Goal: Task Accomplishment & Management: Manage account settings

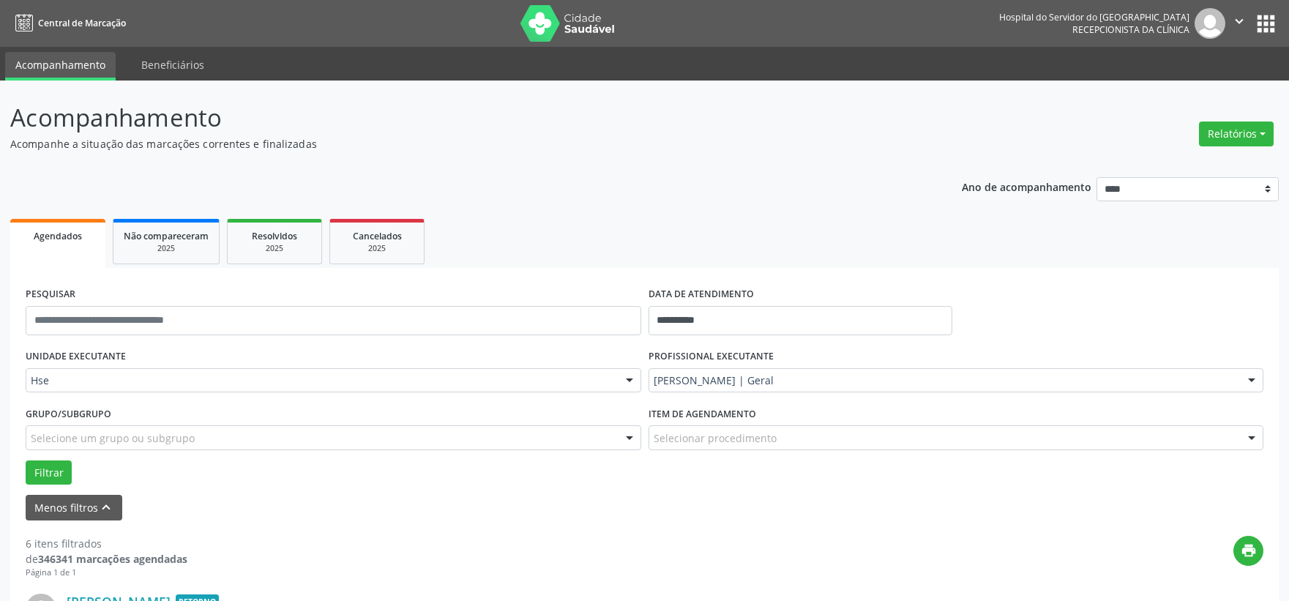
scroll to position [367, 0]
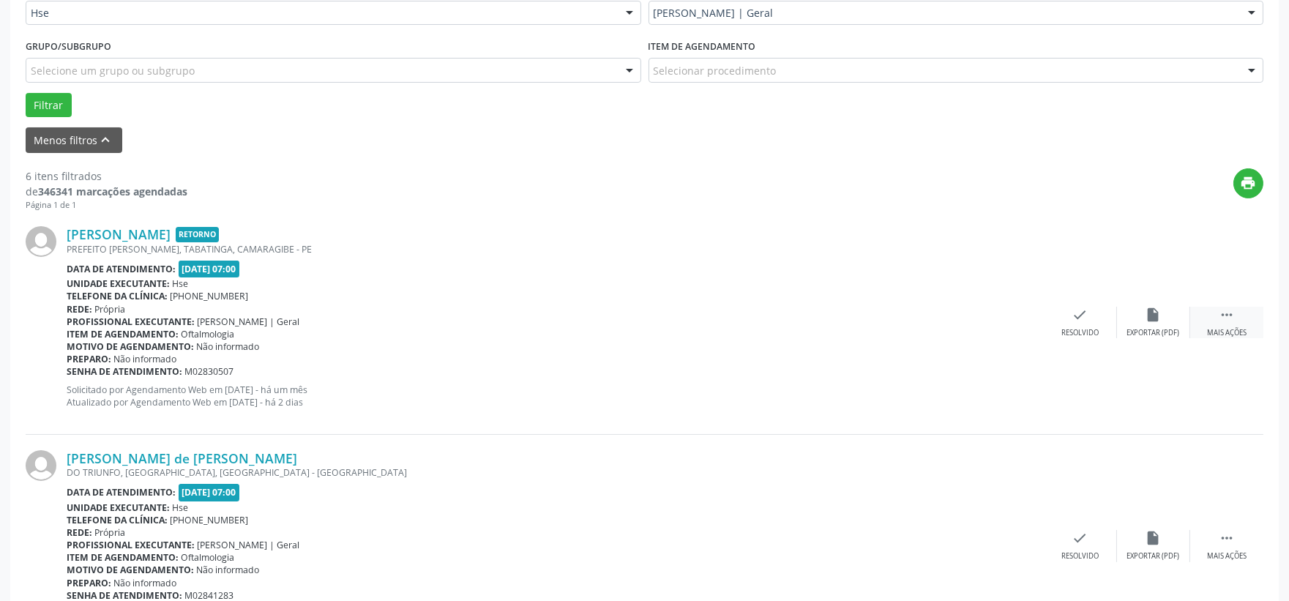
click at [1232, 323] on div " Mais ações" at bounding box center [1226, 322] width 73 height 31
click at [1180, 329] on div "Não compareceu" at bounding box center [1153, 333] width 62 height 10
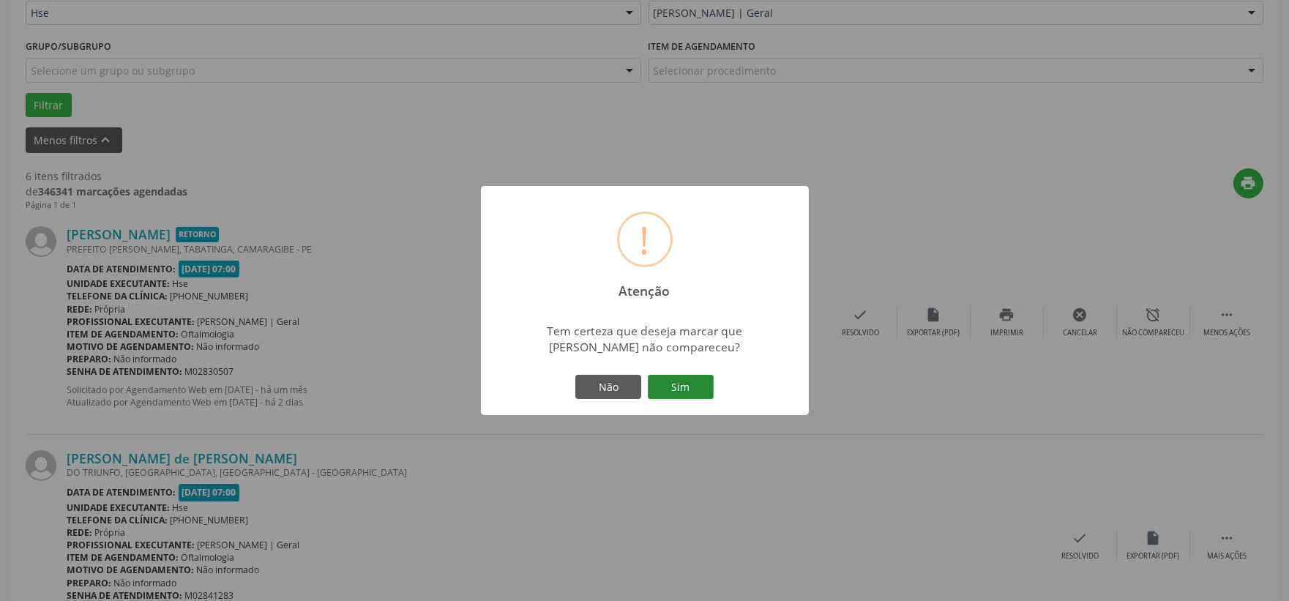
click at [668, 392] on button "Sim" at bounding box center [681, 387] width 66 height 25
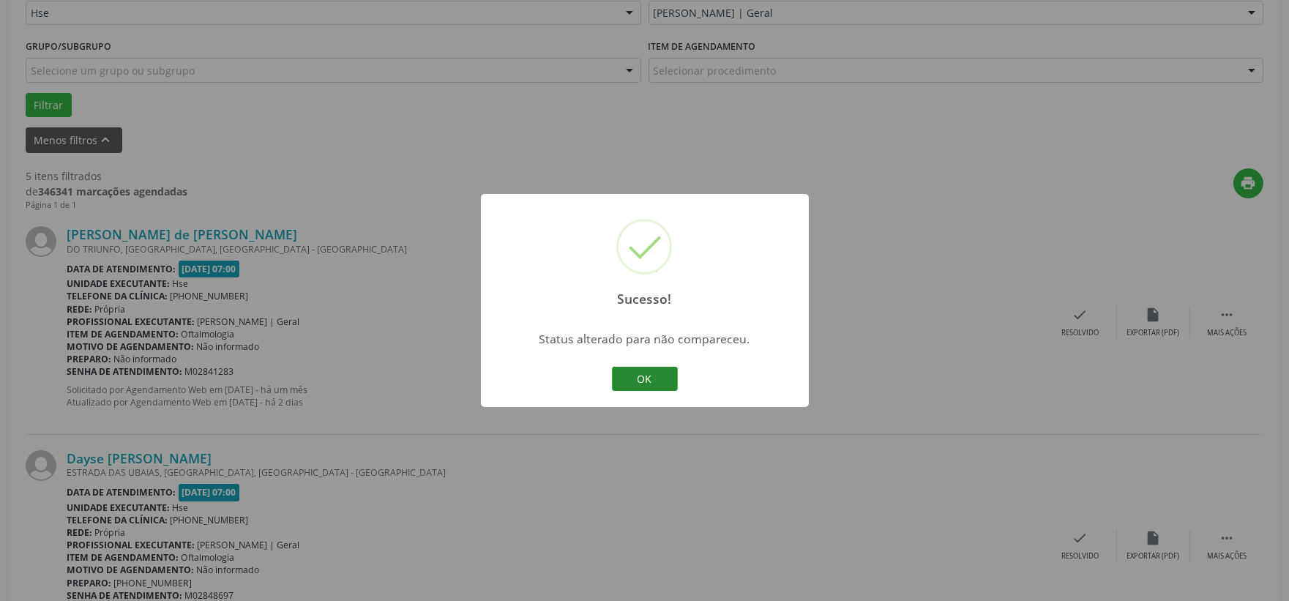
click at [659, 373] on button "OK" at bounding box center [645, 379] width 66 height 25
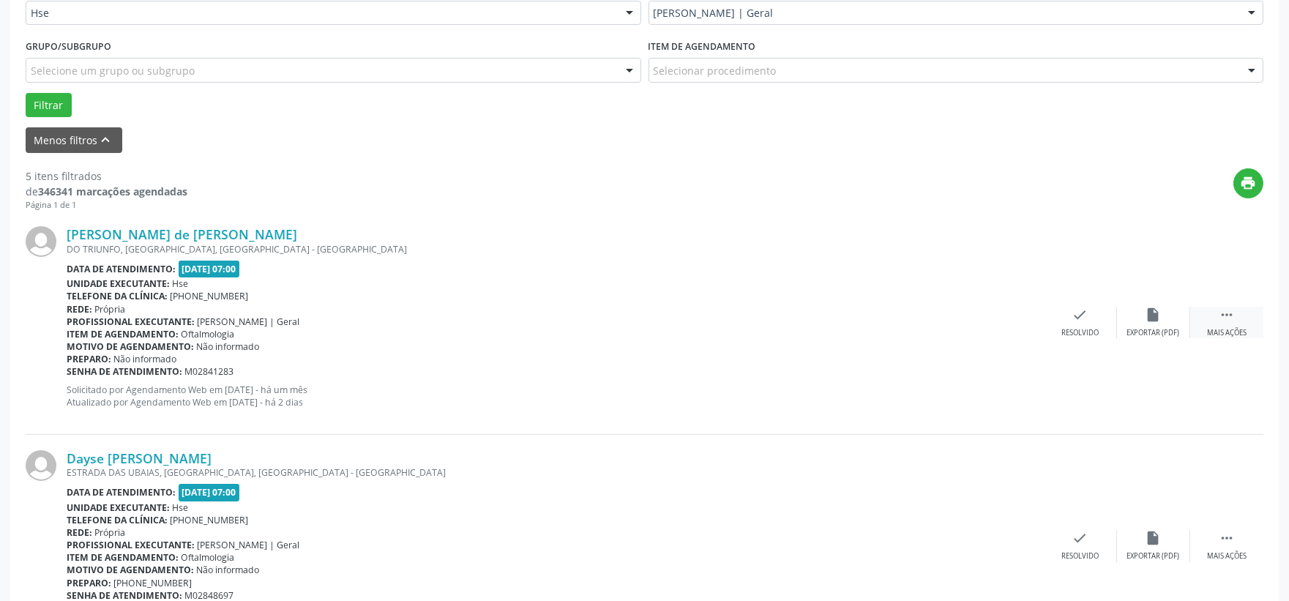
click at [1218, 315] on icon "" at bounding box center [1226, 315] width 16 height 16
click at [1139, 338] on div "[PERSON_NAME] de [PERSON_NAME] [GEOGRAPHIC_DATA], [GEOGRAPHIC_DATA], [GEOGRAPHI…" at bounding box center [644, 322] width 1237 height 223
click at [1134, 313] on div "alarm_off Não compareceu" at bounding box center [1153, 322] width 73 height 31
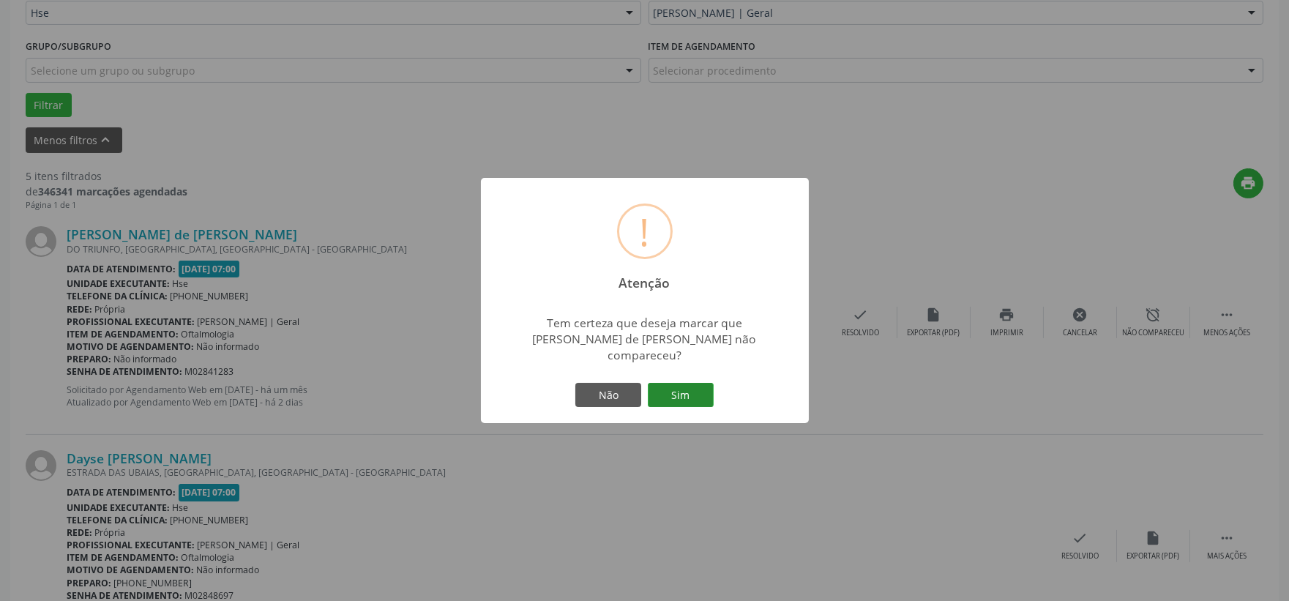
click at [693, 383] on button "Sim" at bounding box center [681, 395] width 66 height 25
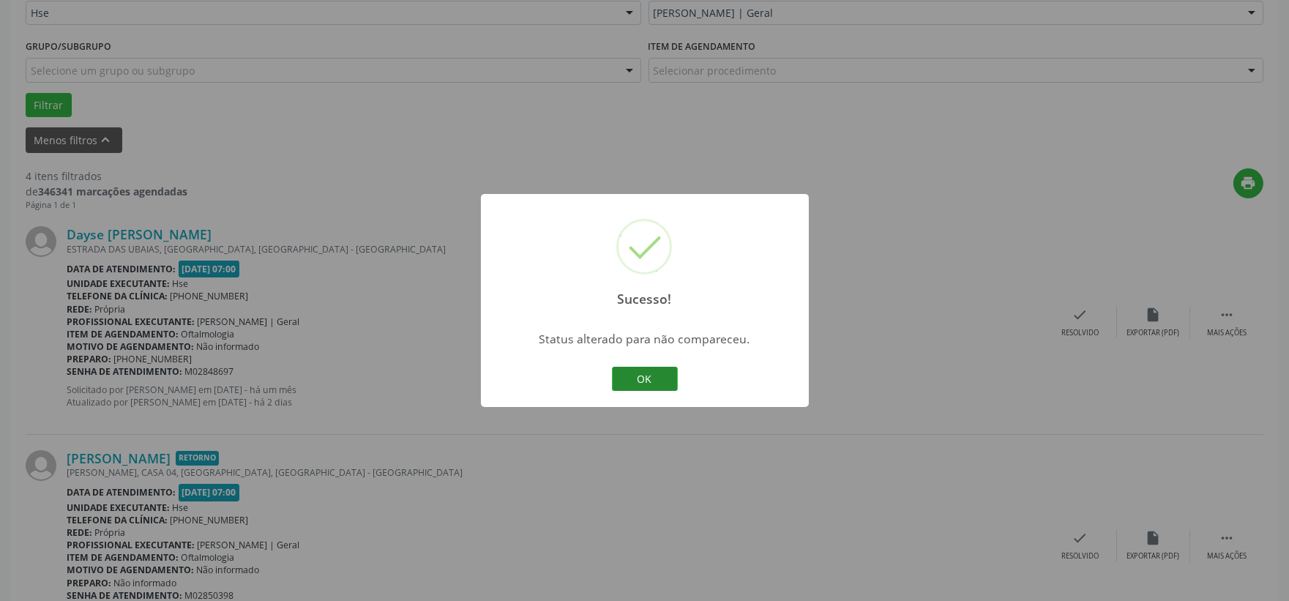
click at [626, 372] on button "OK" at bounding box center [645, 379] width 66 height 25
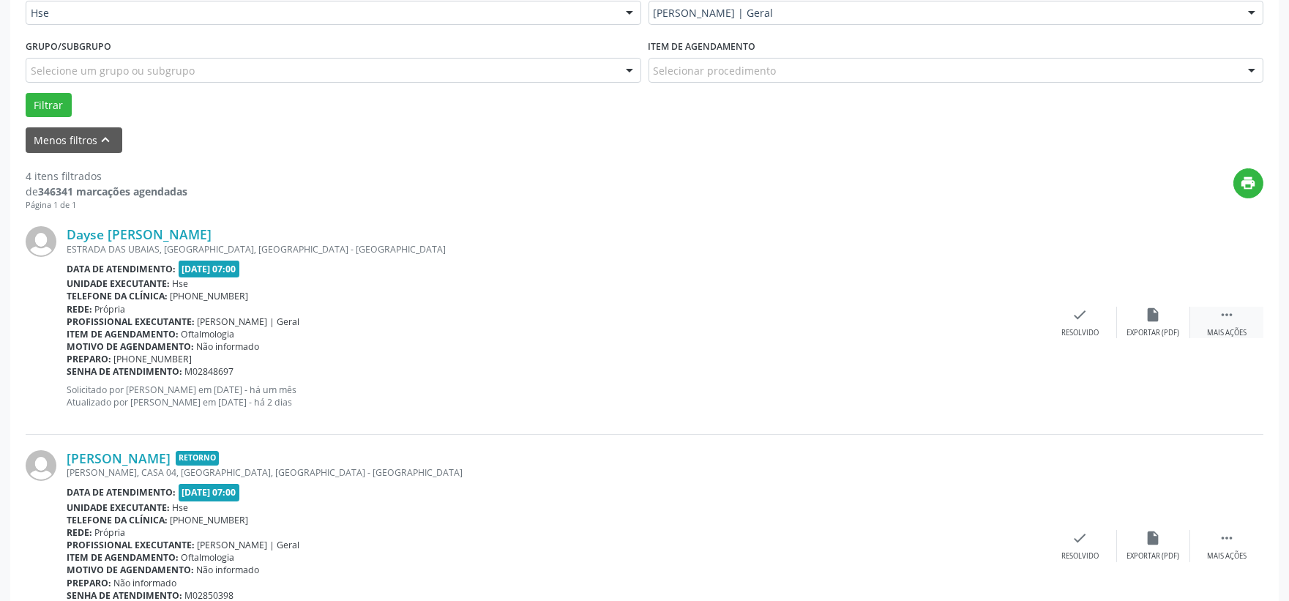
click at [1213, 326] on div " Mais ações" at bounding box center [1226, 322] width 73 height 31
click at [1164, 333] on div "Não compareceu" at bounding box center [1153, 333] width 62 height 10
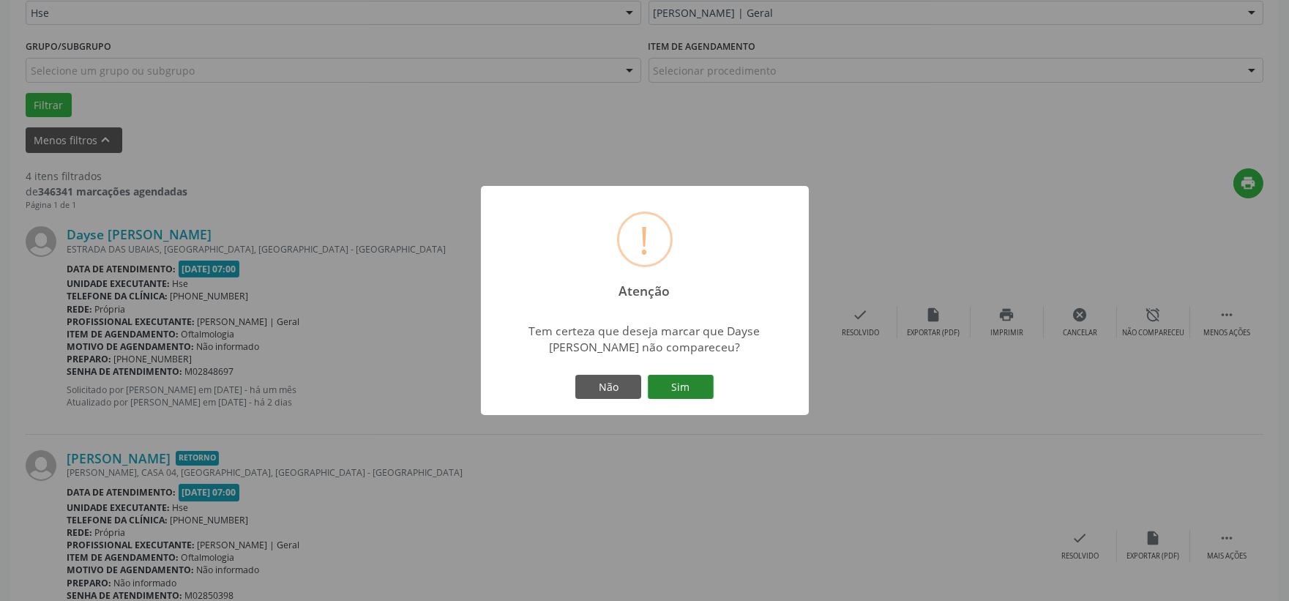
click at [697, 386] on button "Sim" at bounding box center [681, 387] width 66 height 25
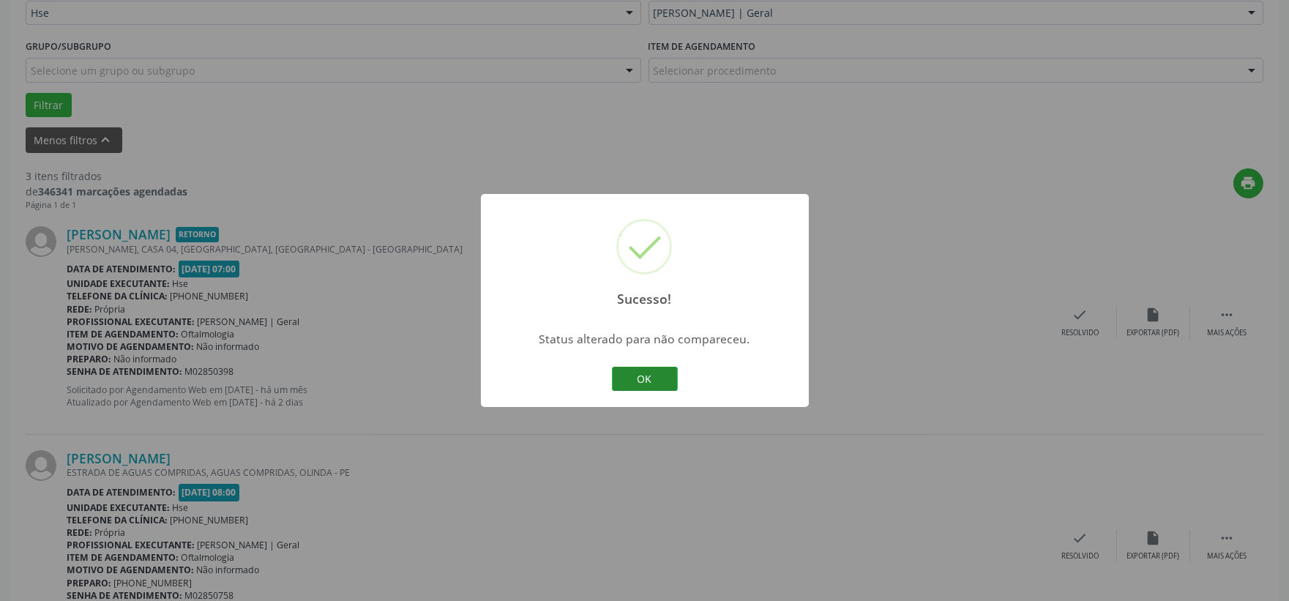
click at [637, 373] on button "OK" at bounding box center [645, 379] width 66 height 25
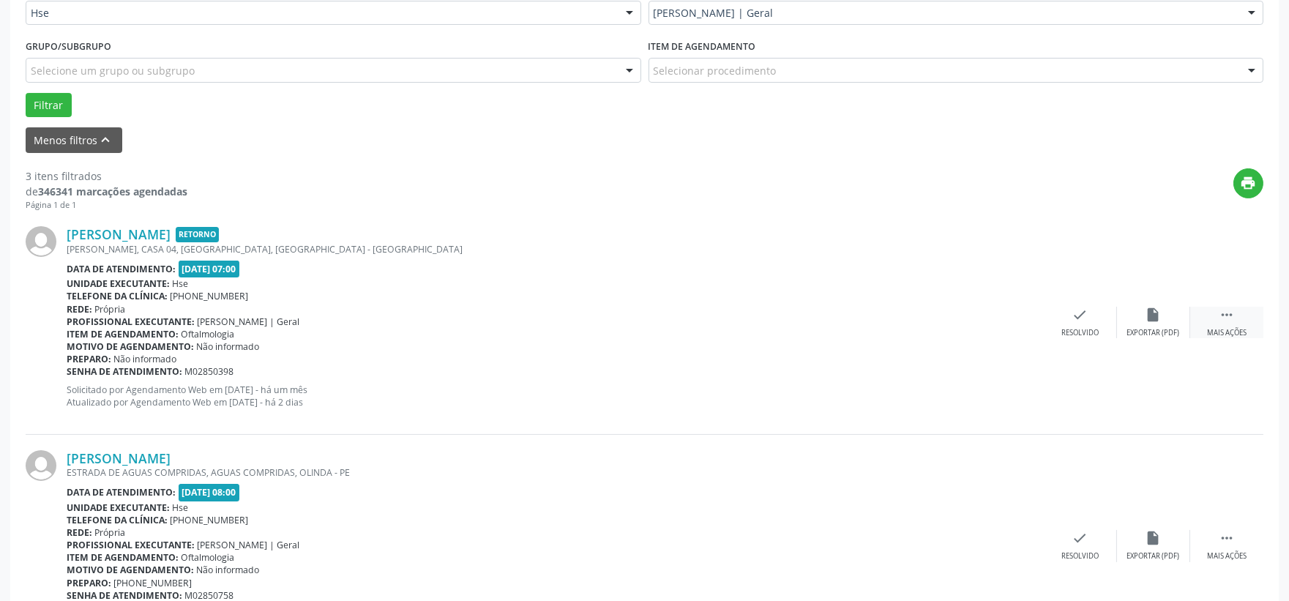
drag, startPoint x: 1189, startPoint y: 310, endPoint x: 1237, endPoint y: 326, distance: 51.1
click at [1203, 313] on div " Mais ações" at bounding box center [1226, 322] width 73 height 31
click at [1218, 318] on icon "" at bounding box center [1226, 315] width 16 height 16
click at [1191, 315] on div " Mais ações" at bounding box center [1226, 322] width 73 height 31
click at [1166, 323] on div "alarm_off Não compareceu" at bounding box center [1153, 322] width 73 height 31
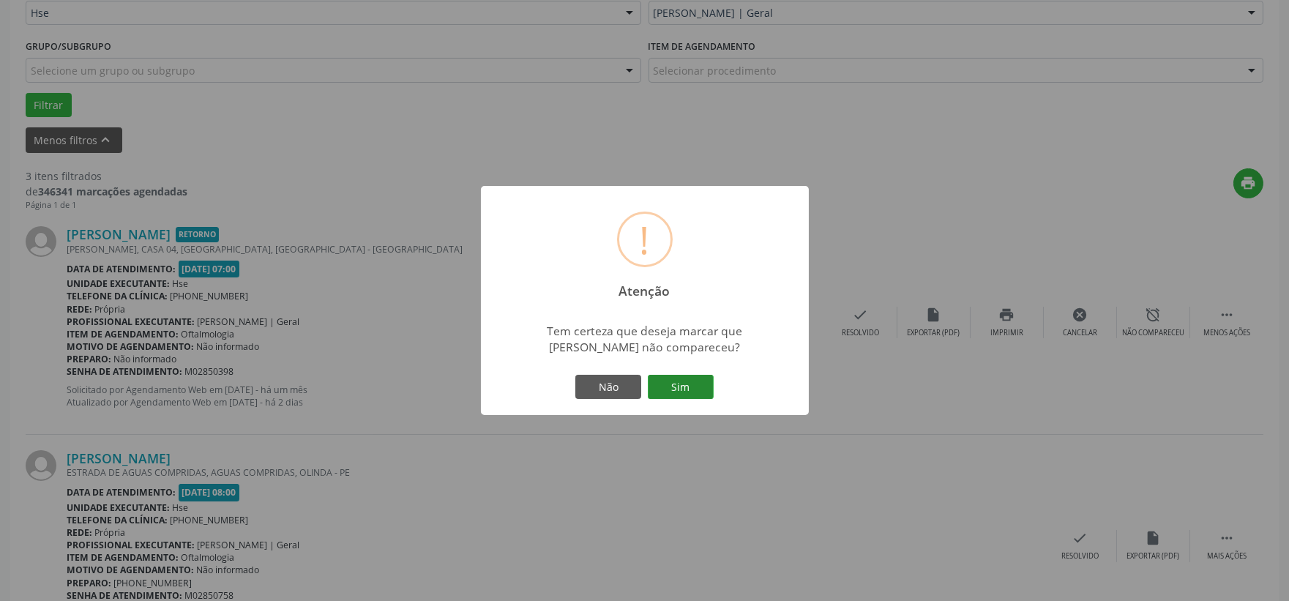
click at [670, 393] on button "Sim" at bounding box center [681, 387] width 66 height 25
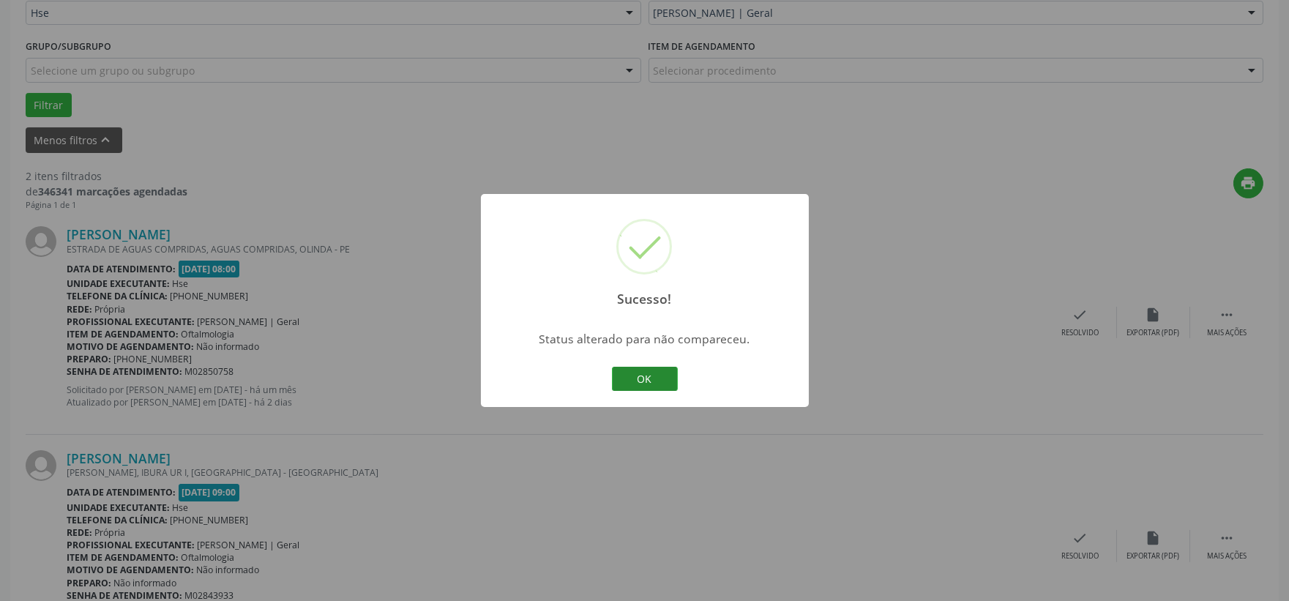
drag, startPoint x: 669, startPoint y: 382, endPoint x: 661, endPoint y: 378, distance: 9.2
click at [667, 381] on button "OK" at bounding box center [645, 379] width 66 height 25
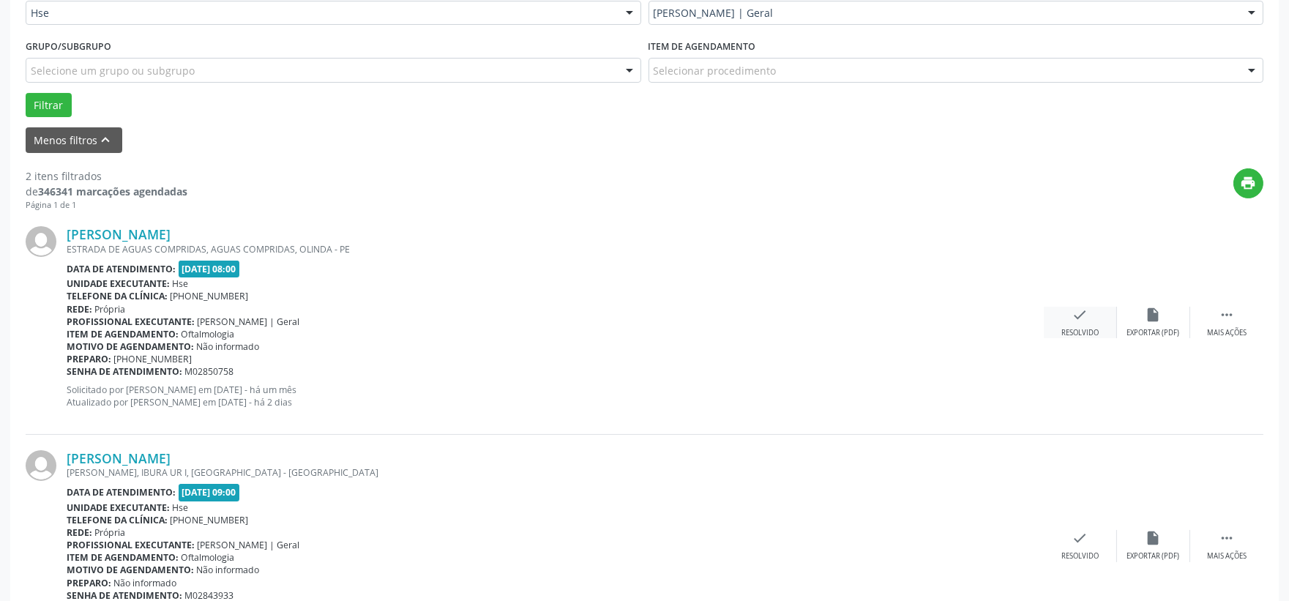
click at [1098, 329] on div "Resolvido" at bounding box center [1079, 333] width 37 height 10
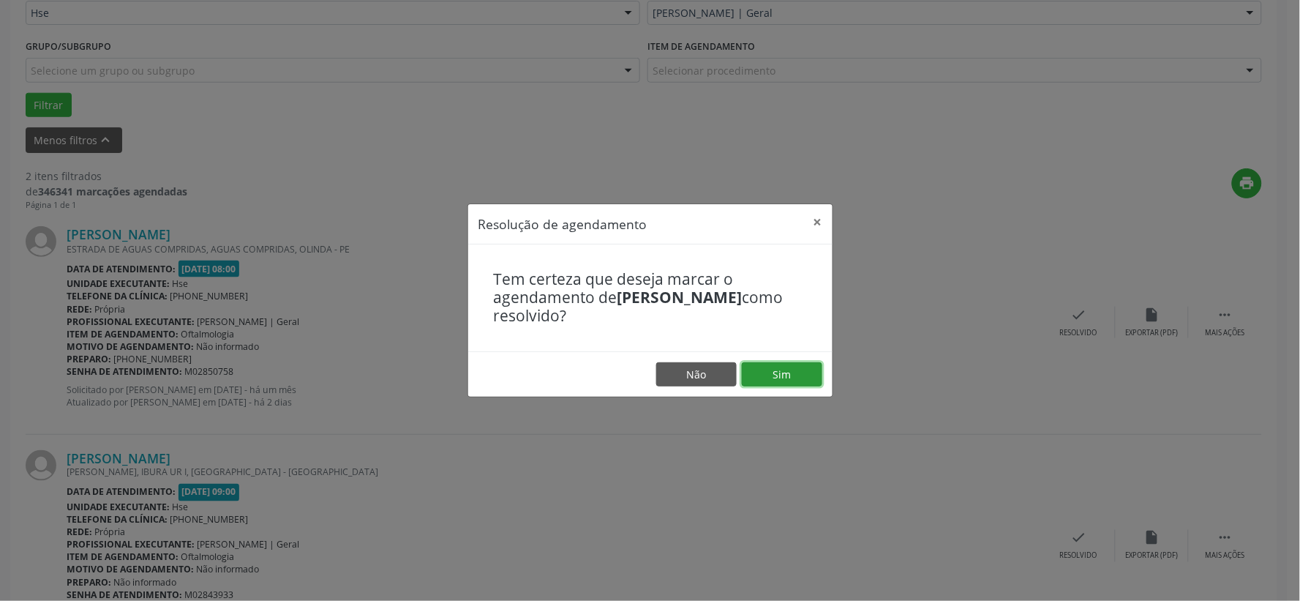
click at [804, 383] on button "Sim" at bounding box center [782, 374] width 80 height 25
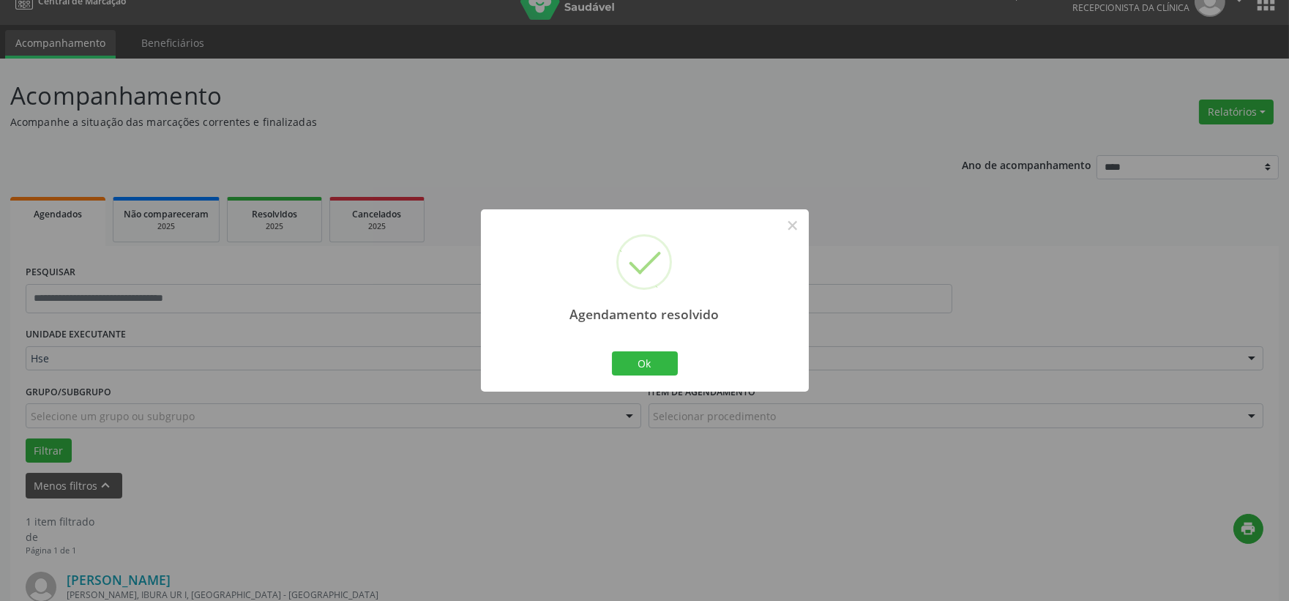
scroll to position [225, 0]
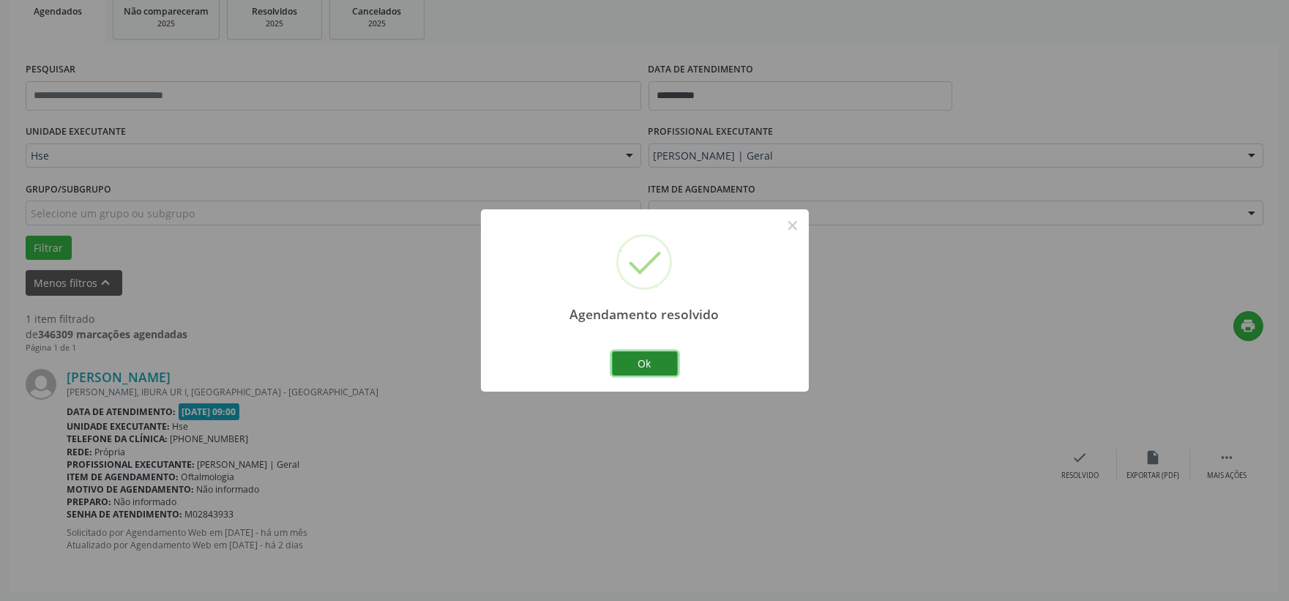
click at [652, 360] on button "Ok" at bounding box center [645, 363] width 66 height 25
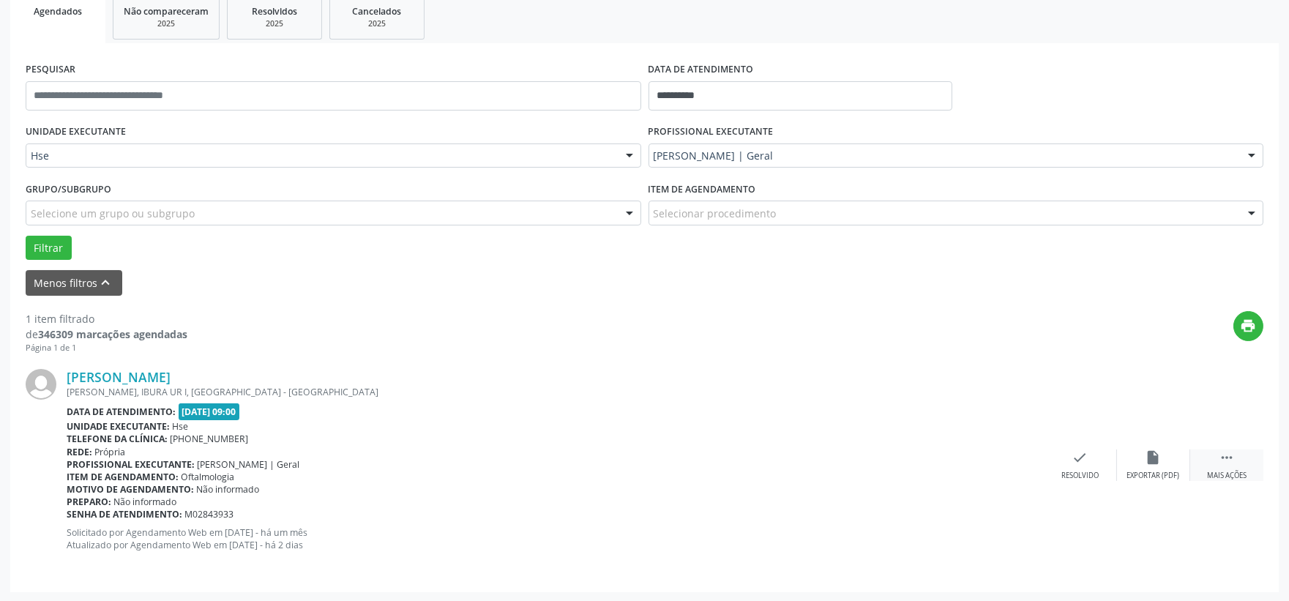
click at [1218, 465] on div " Mais ações" at bounding box center [1226, 464] width 73 height 31
click at [1149, 467] on div "alarm_off Não compareceu" at bounding box center [1153, 464] width 73 height 31
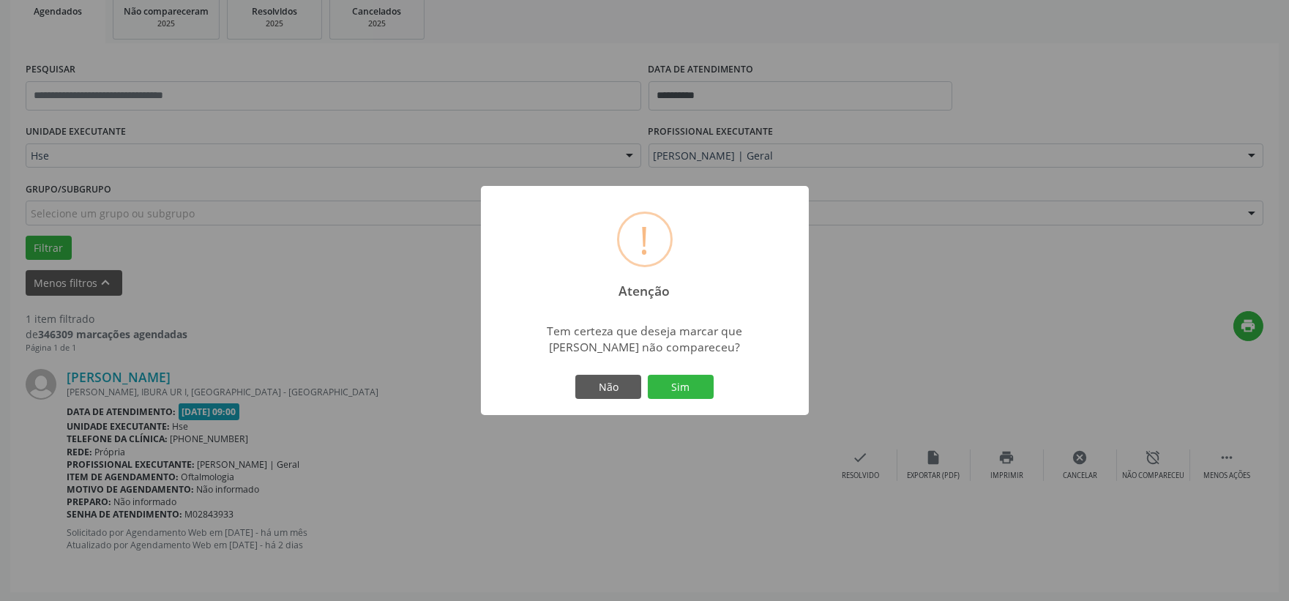
click at [681, 373] on div "Não Sim" at bounding box center [644, 387] width 145 height 31
drag, startPoint x: 681, startPoint y: 378, endPoint x: 691, endPoint y: 382, distance: 10.9
click at [681, 378] on button "Sim" at bounding box center [681, 387] width 66 height 25
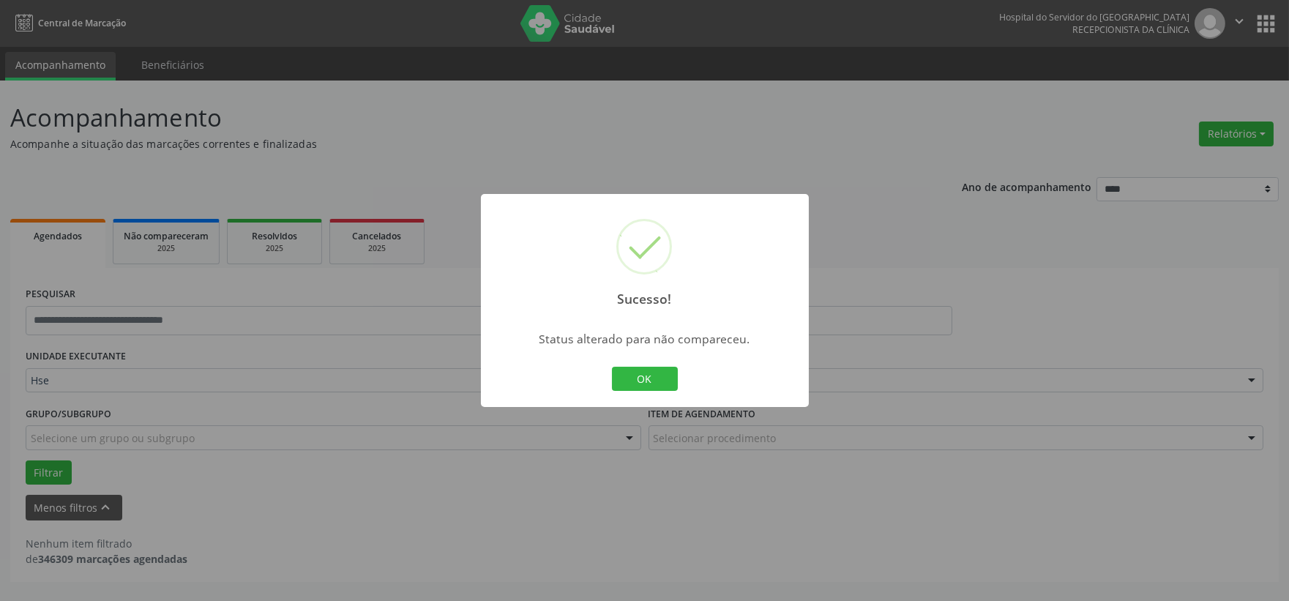
scroll to position [0, 0]
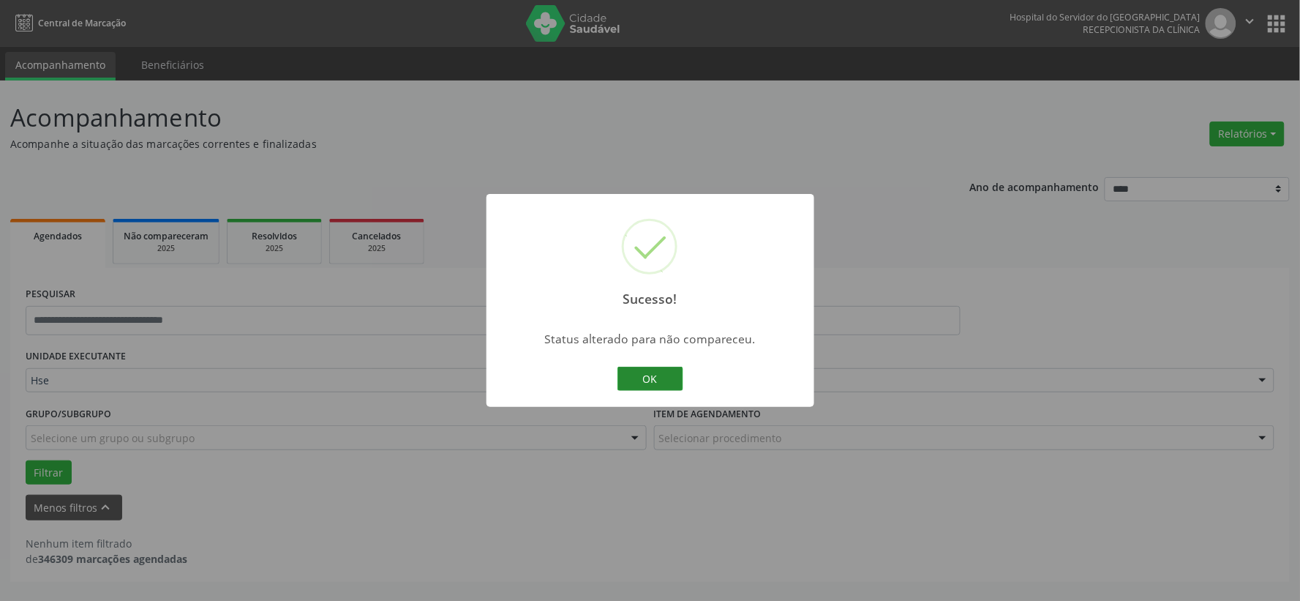
click at [648, 367] on button "OK" at bounding box center [651, 379] width 66 height 25
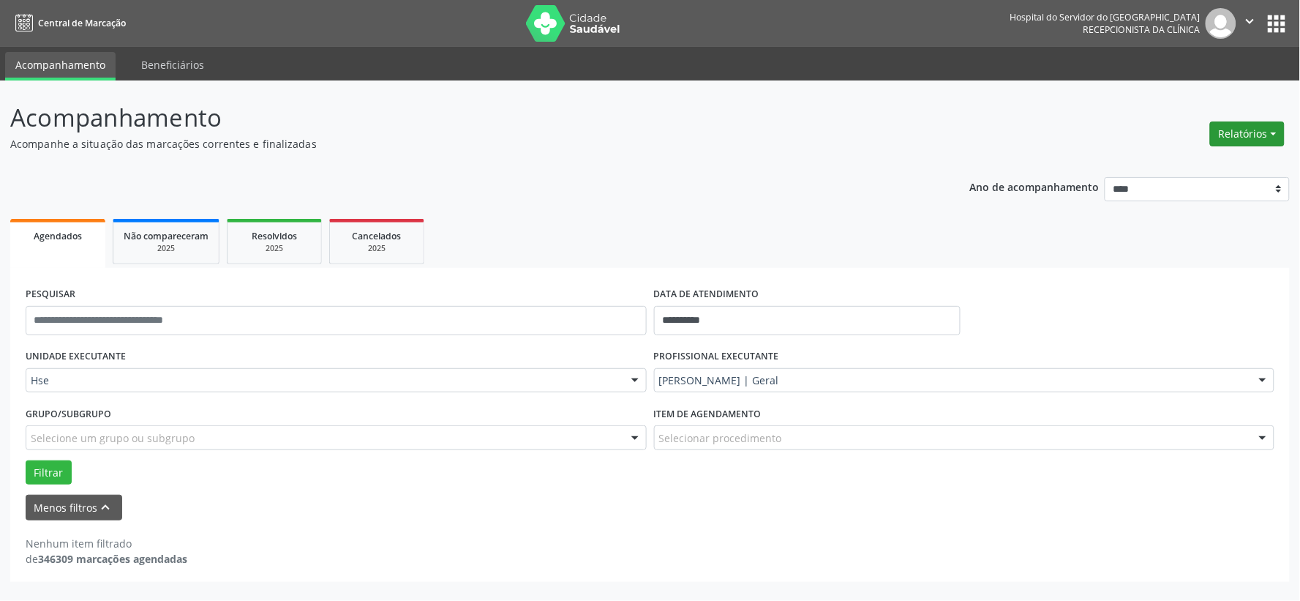
click at [1278, 140] on button "Relatórios" at bounding box center [1247, 133] width 75 height 25
click at [1229, 154] on link "Agendamentos" at bounding box center [1205, 164] width 157 height 20
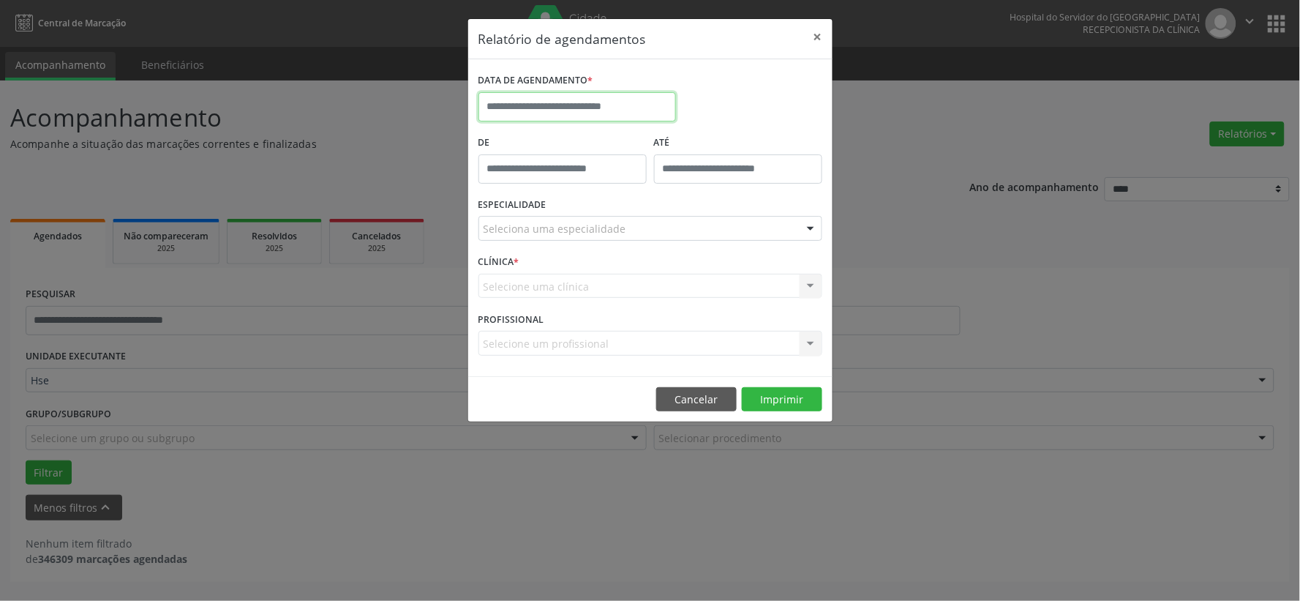
click at [615, 105] on input "text" at bounding box center [578, 106] width 198 height 29
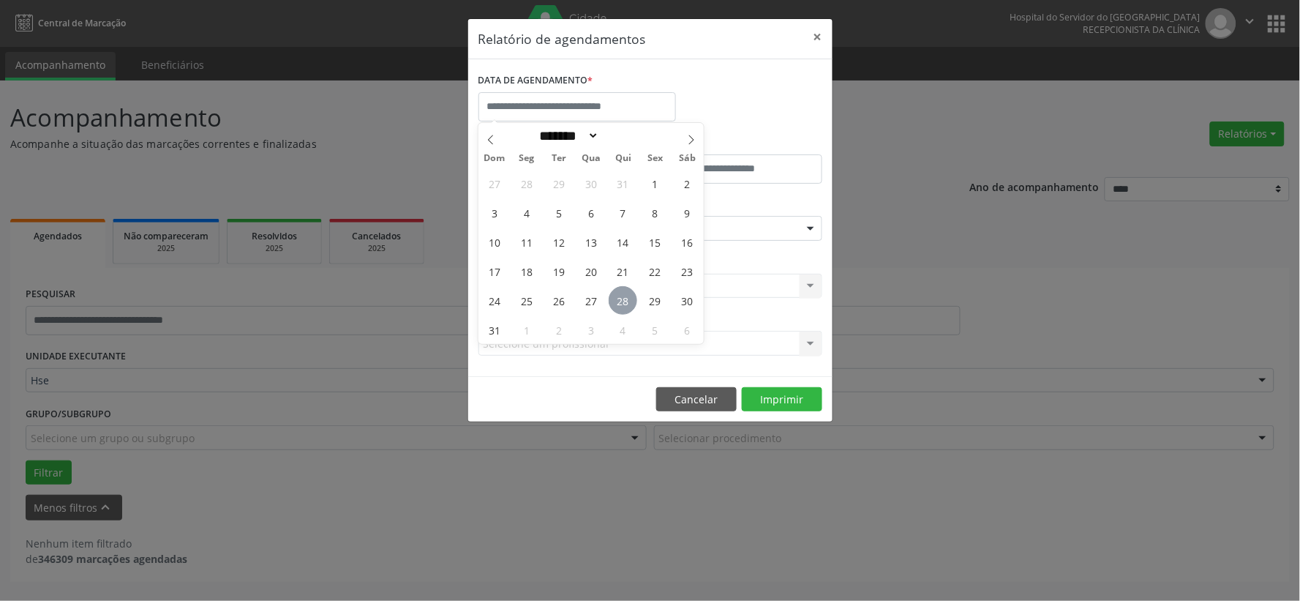
click at [628, 304] on span "28" at bounding box center [623, 300] width 29 height 29
type input "**********"
click at [629, 302] on span "28" at bounding box center [623, 300] width 29 height 29
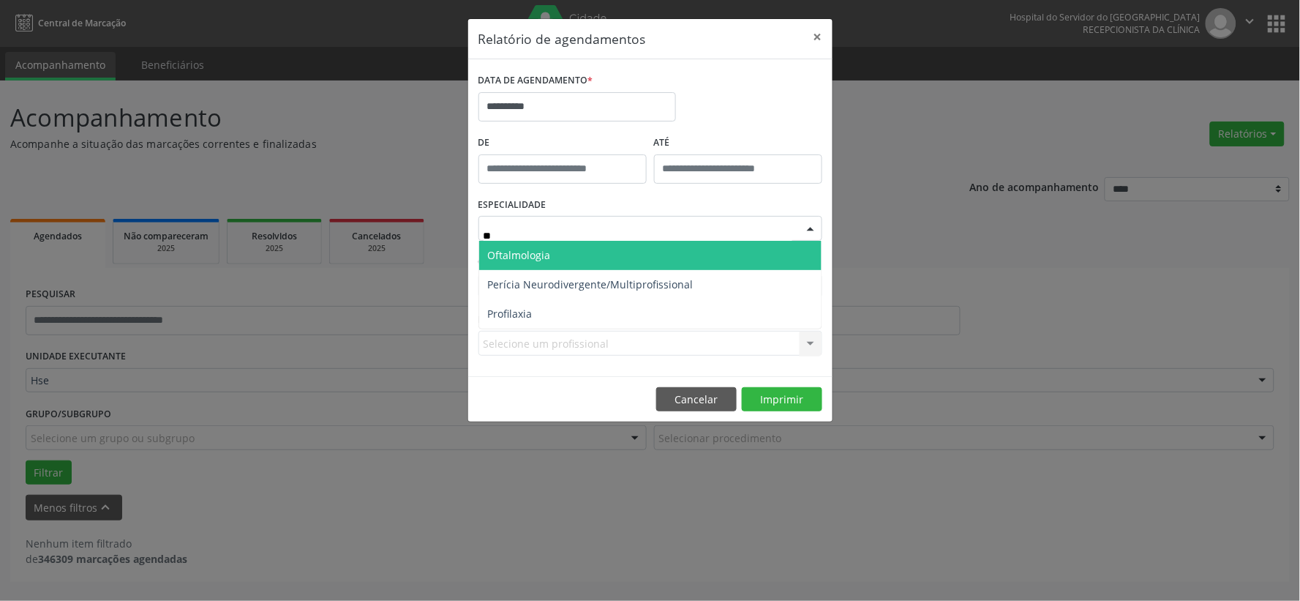
type input "***"
click at [593, 250] on span "Oftalmologia" at bounding box center [650, 255] width 342 height 29
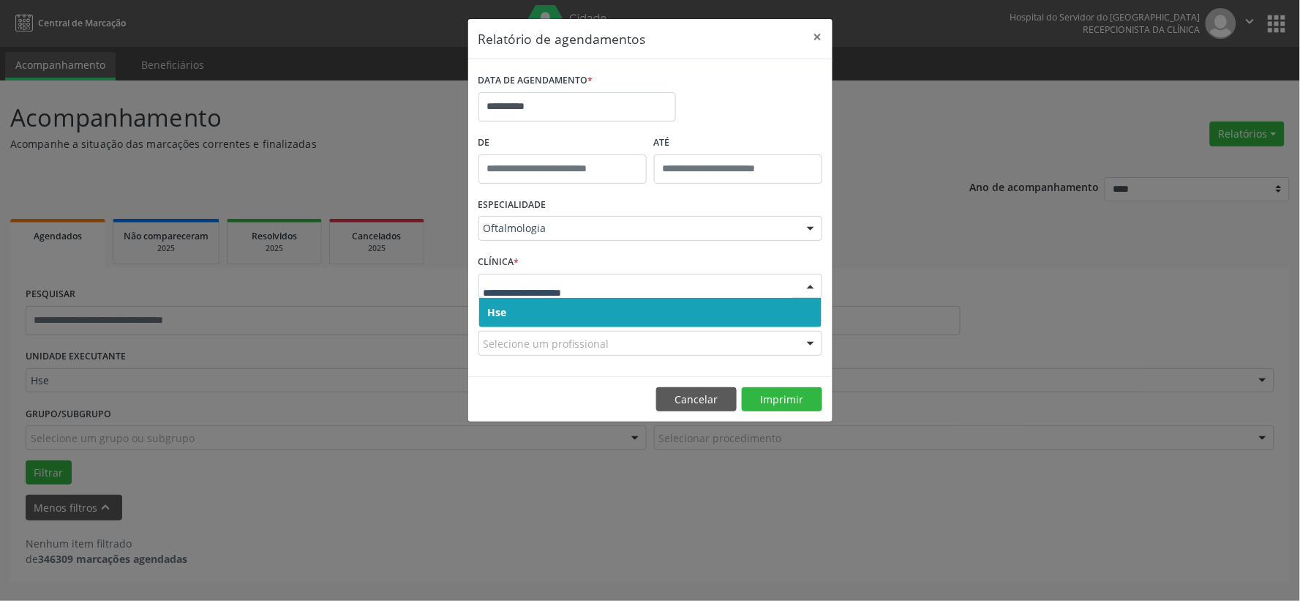
click at [593, 315] on span "Hse" at bounding box center [650, 312] width 342 height 29
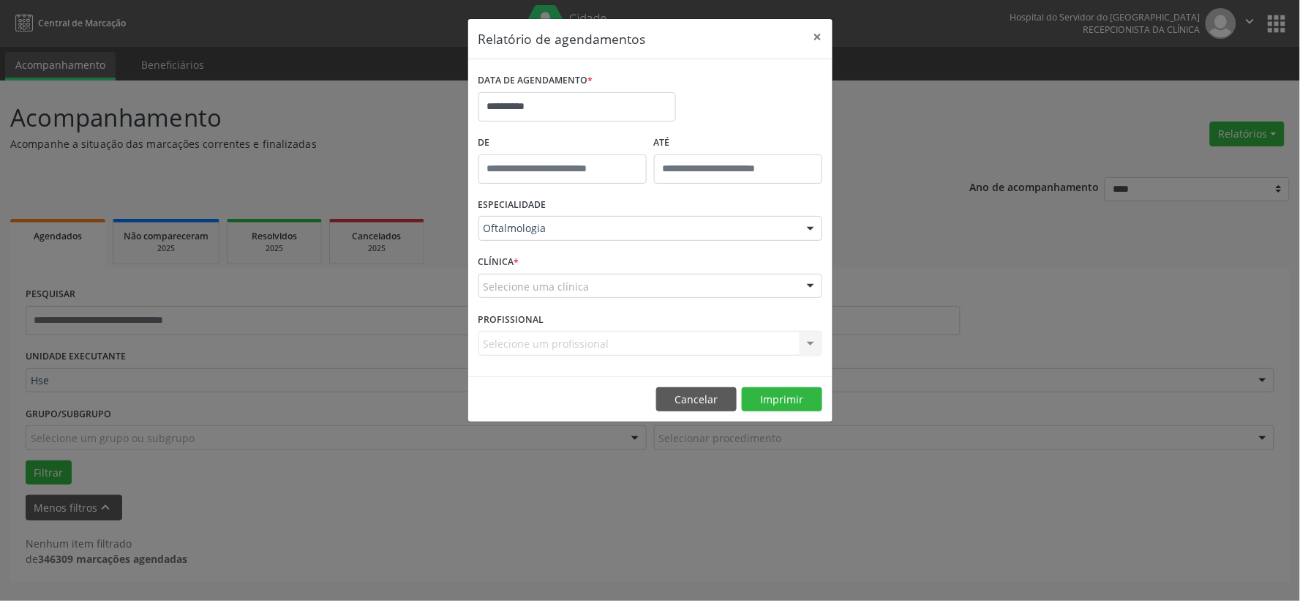
click at [596, 288] on div "Selecione uma clínica" at bounding box center [651, 286] width 344 height 25
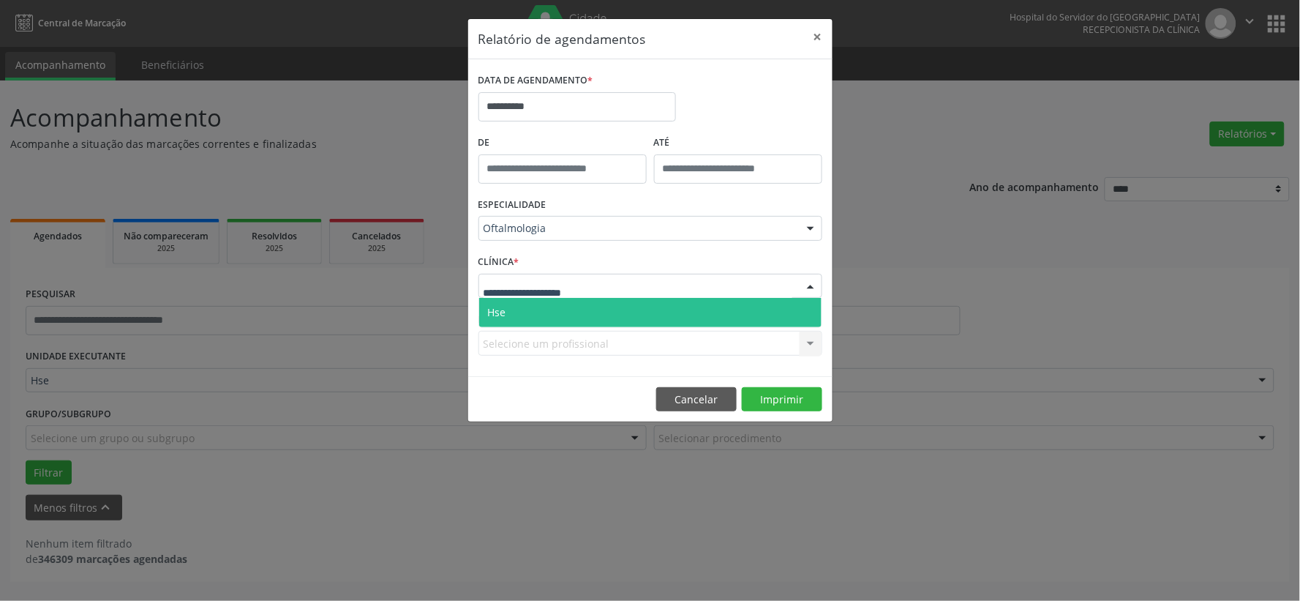
click at [596, 308] on span "Hse" at bounding box center [650, 312] width 342 height 29
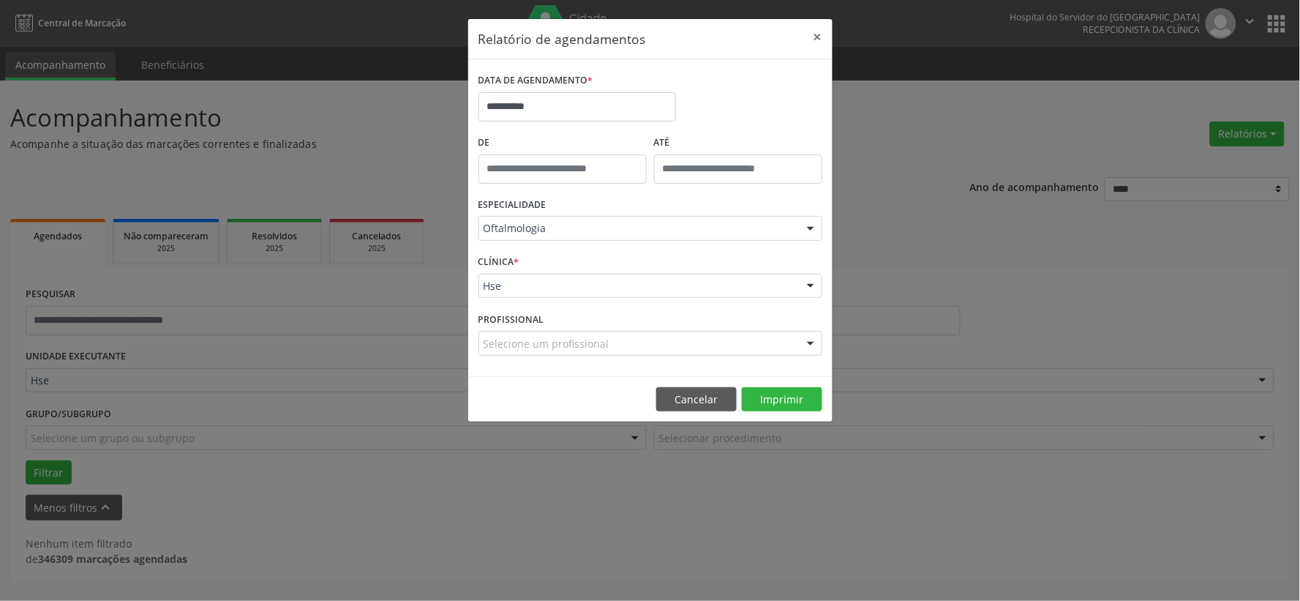
click at [608, 340] on div "Selecione um profissional" at bounding box center [651, 343] width 344 height 25
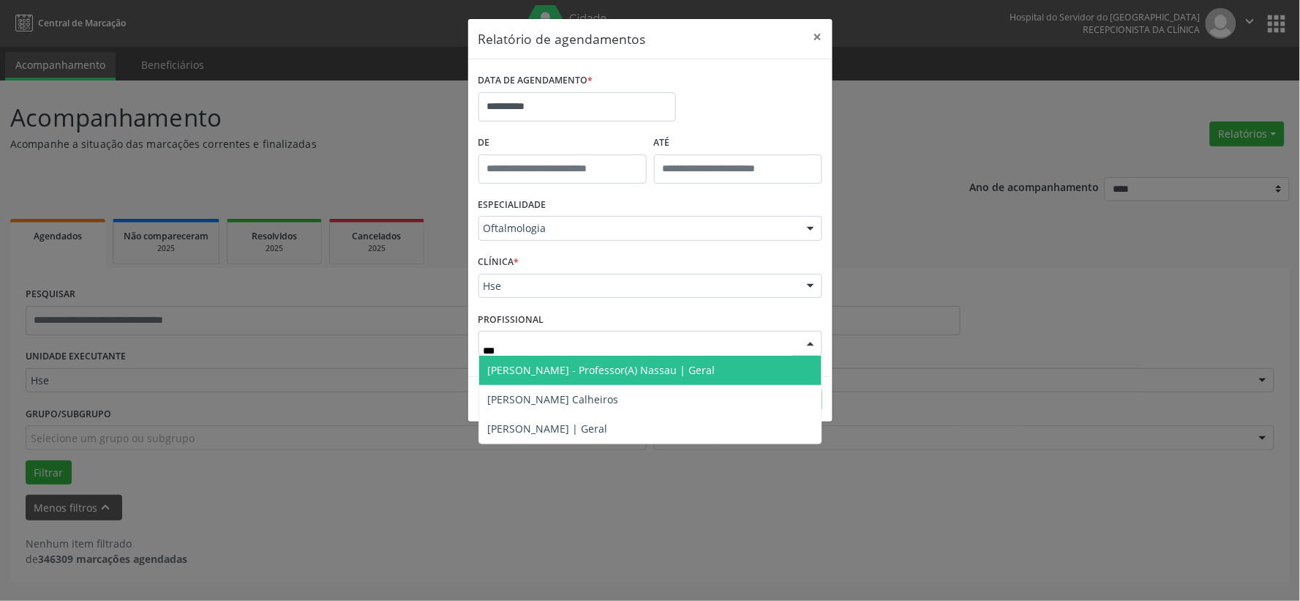
type input "****"
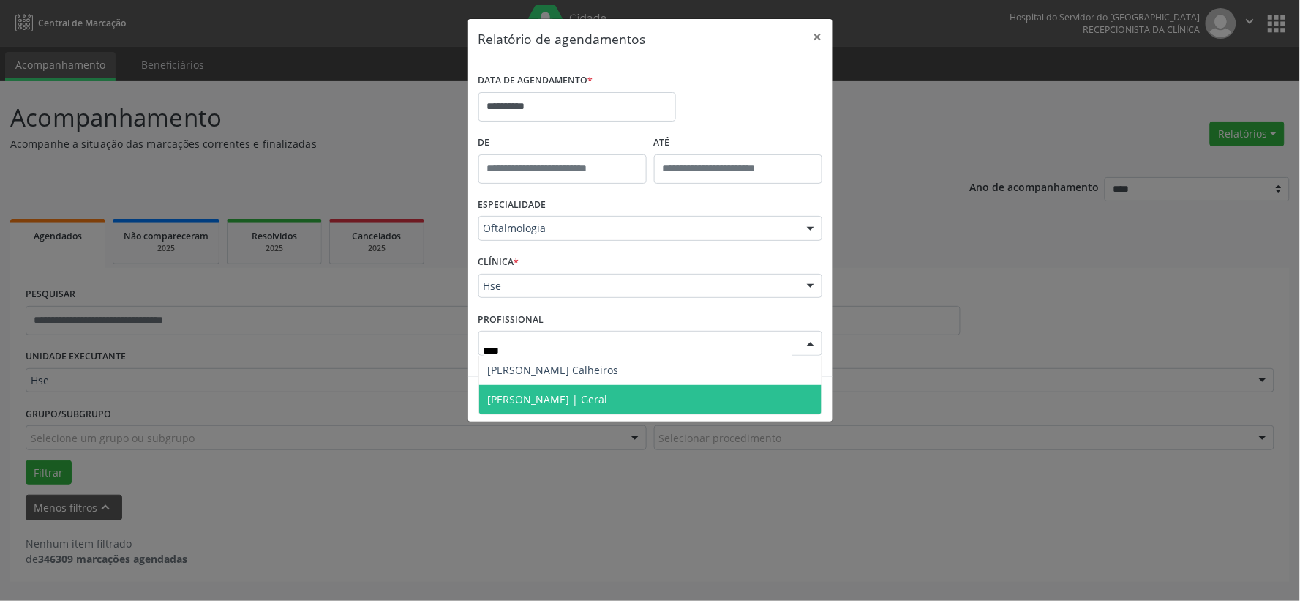
click at [601, 392] on span "[PERSON_NAME] | Geral" at bounding box center [548, 399] width 120 height 14
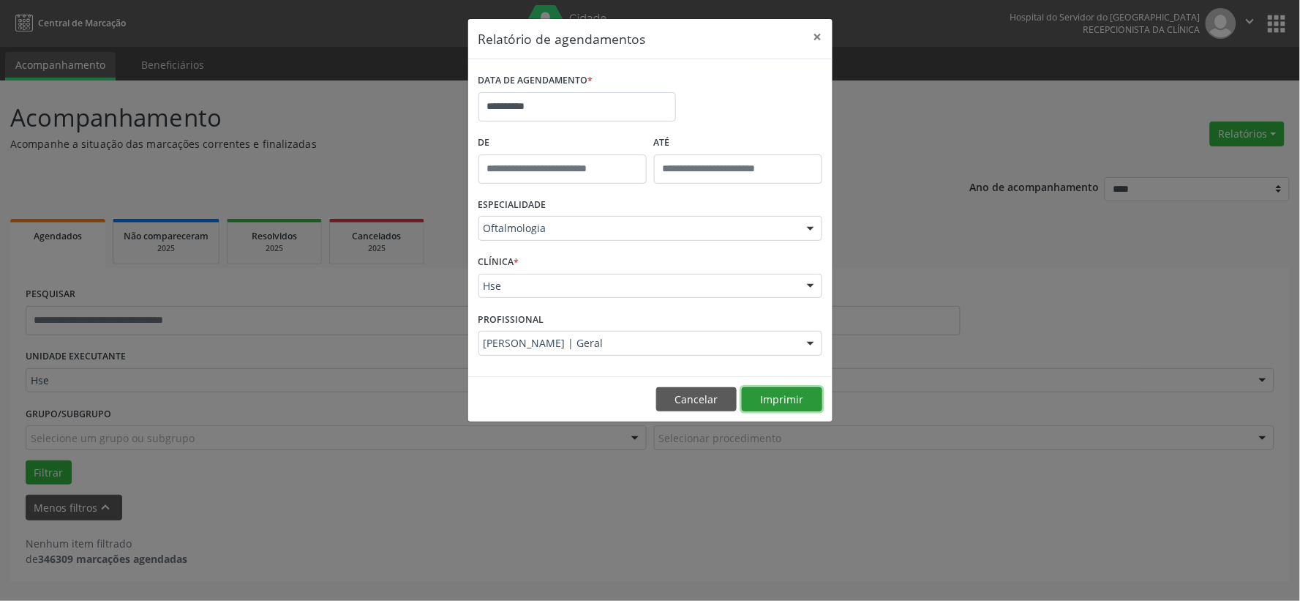
click at [774, 405] on button "Imprimir" at bounding box center [782, 399] width 80 height 25
click at [817, 38] on button "×" at bounding box center [818, 37] width 29 height 36
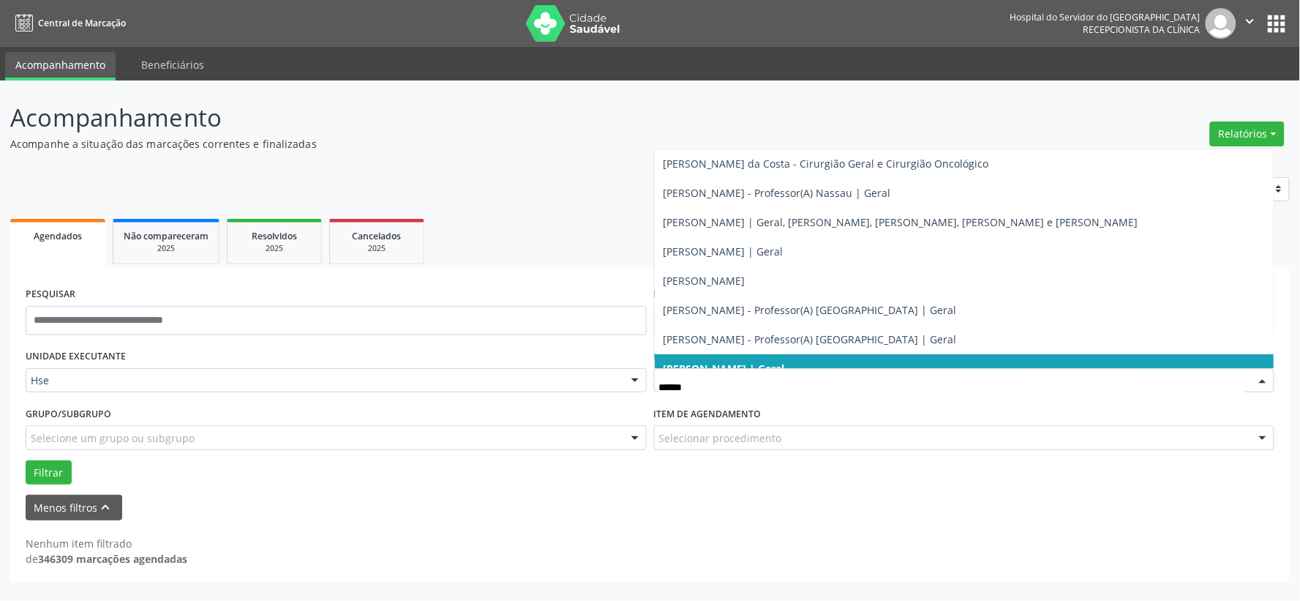
type input "*******"
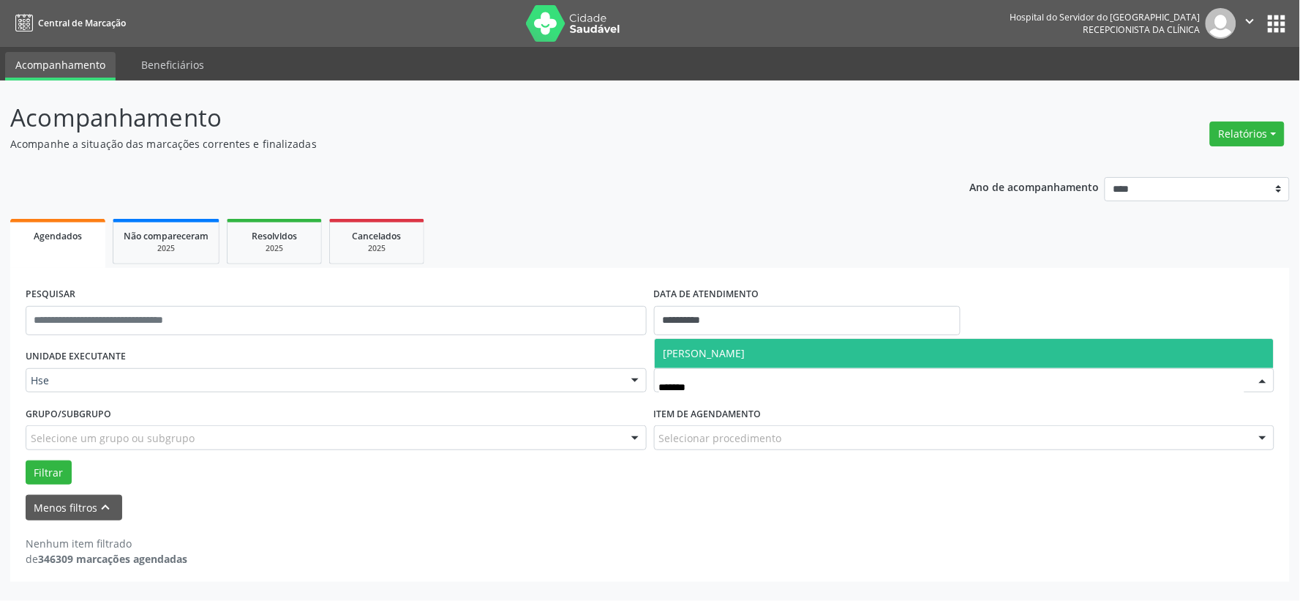
click at [801, 348] on span "[PERSON_NAME]" at bounding box center [965, 353] width 620 height 29
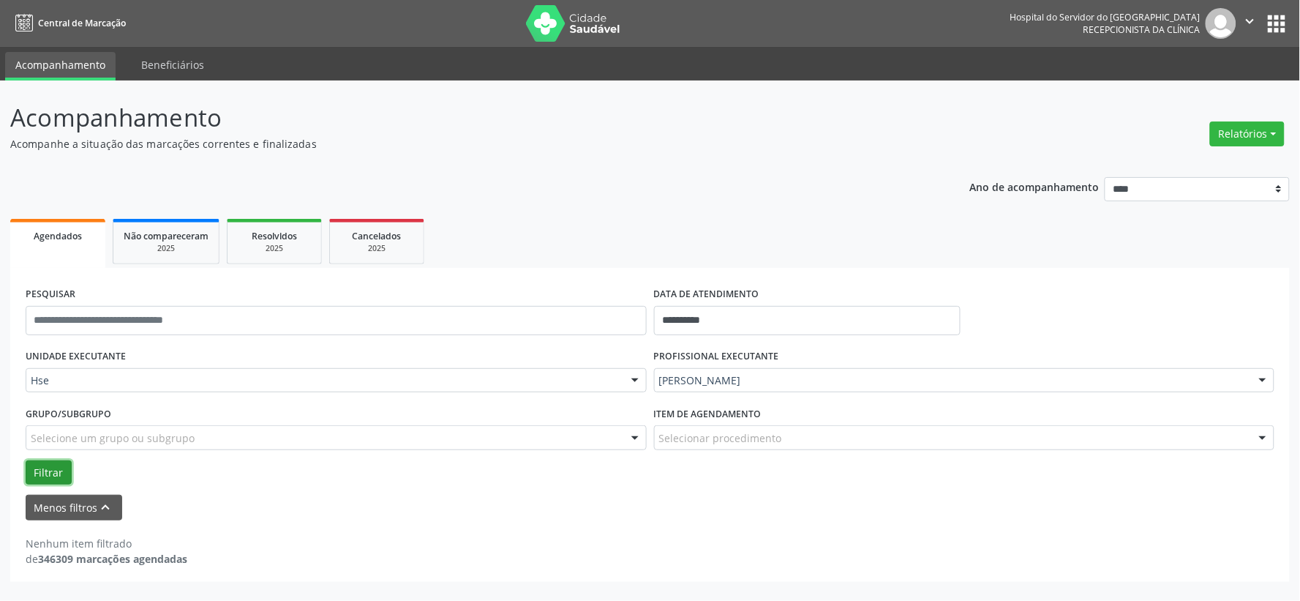
click at [67, 473] on button "Filtrar" at bounding box center [49, 472] width 46 height 25
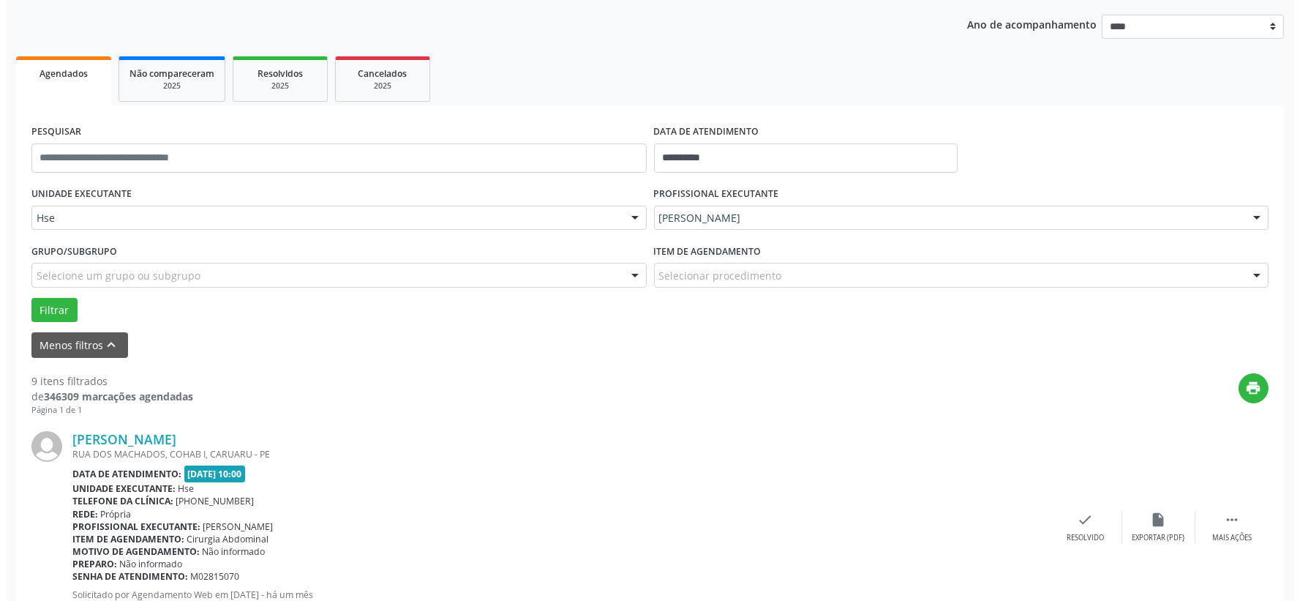
scroll to position [244, 0]
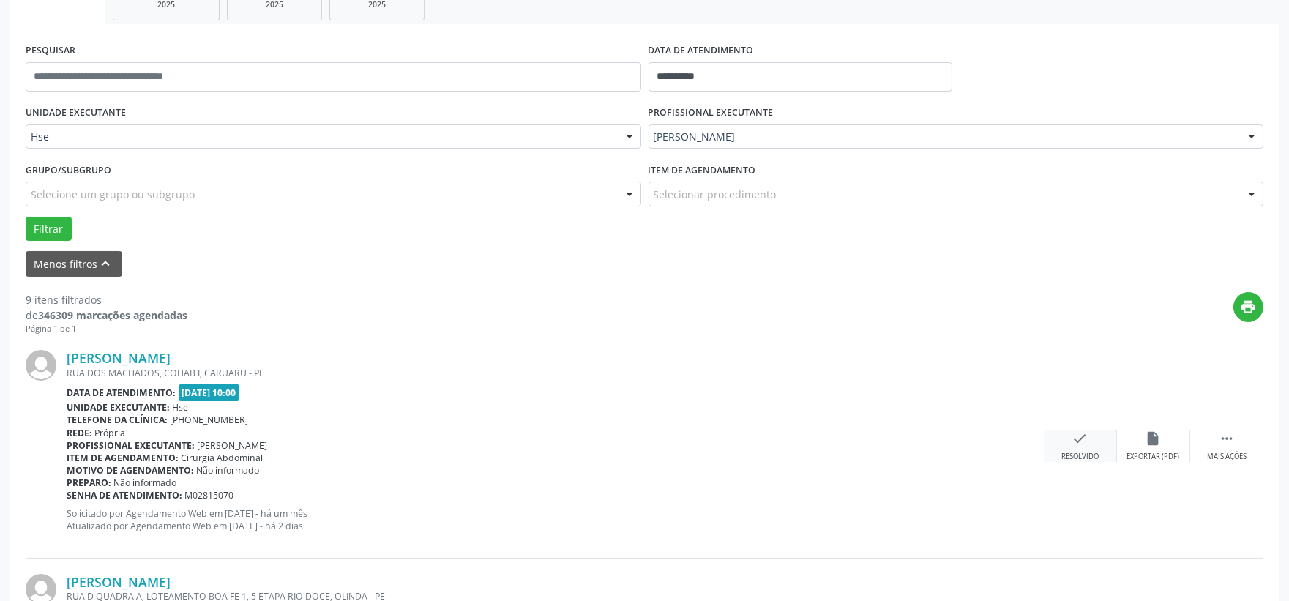
click at [1086, 443] on icon "check" at bounding box center [1080, 438] width 16 height 16
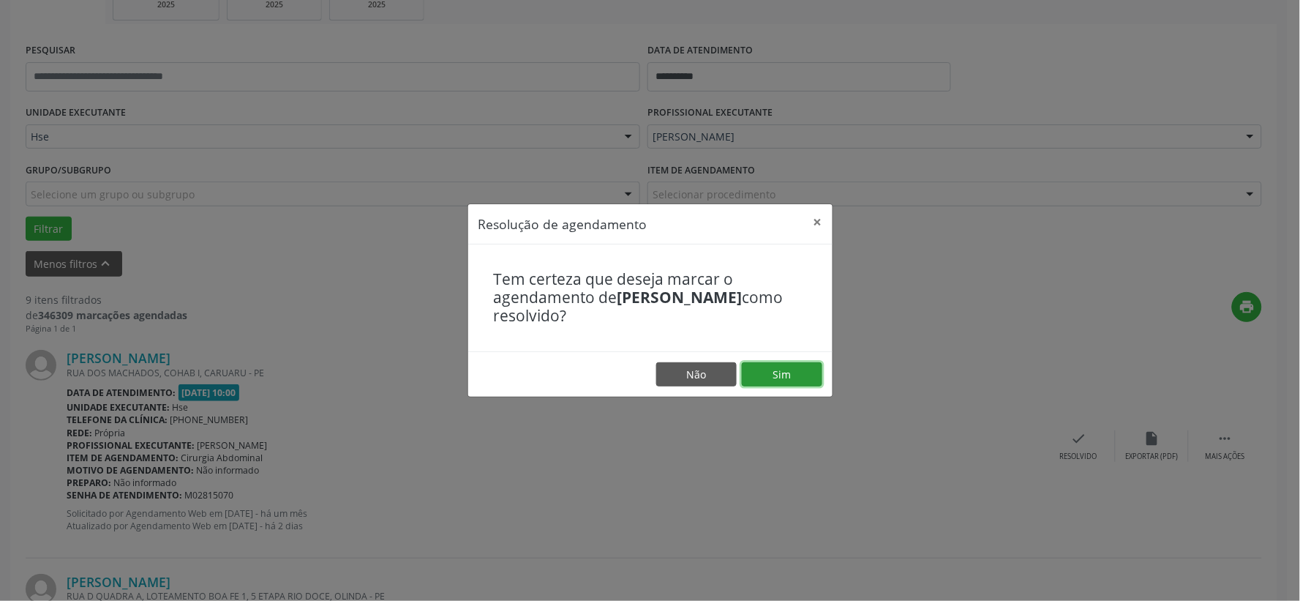
click at [811, 374] on button "Sim" at bounding box center [782, 374] width 80 height 25
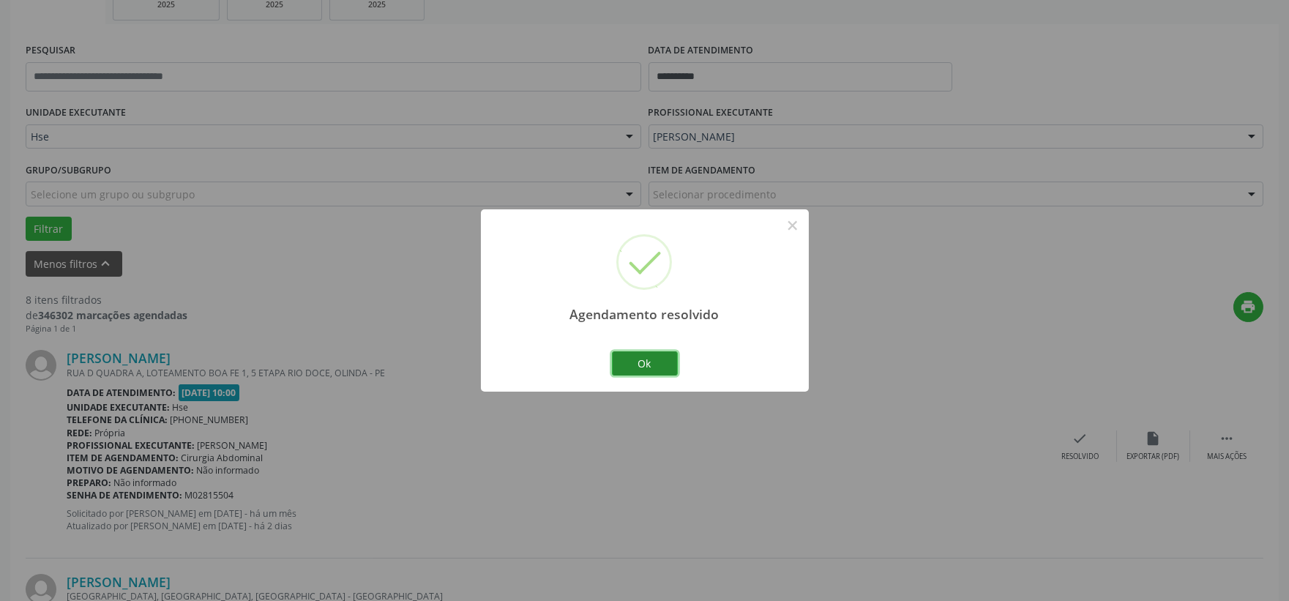
click at [648, 366] on button "Ok" at bounding box center [645, 363] width 66 height 25
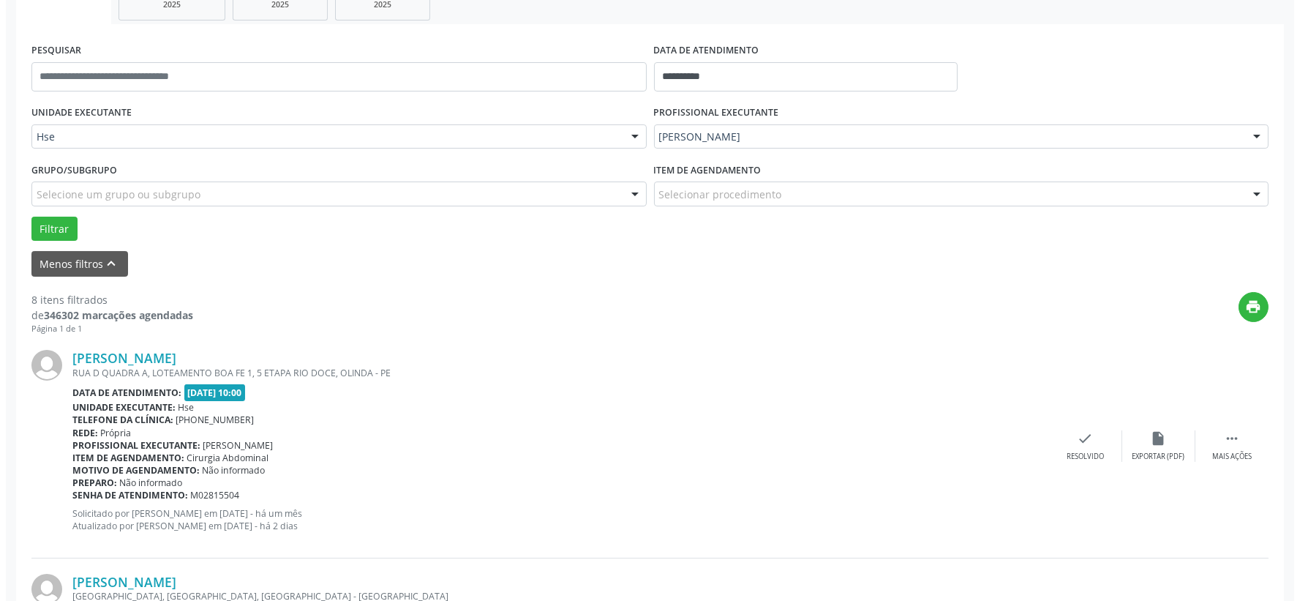
scroll to position [406, 0]
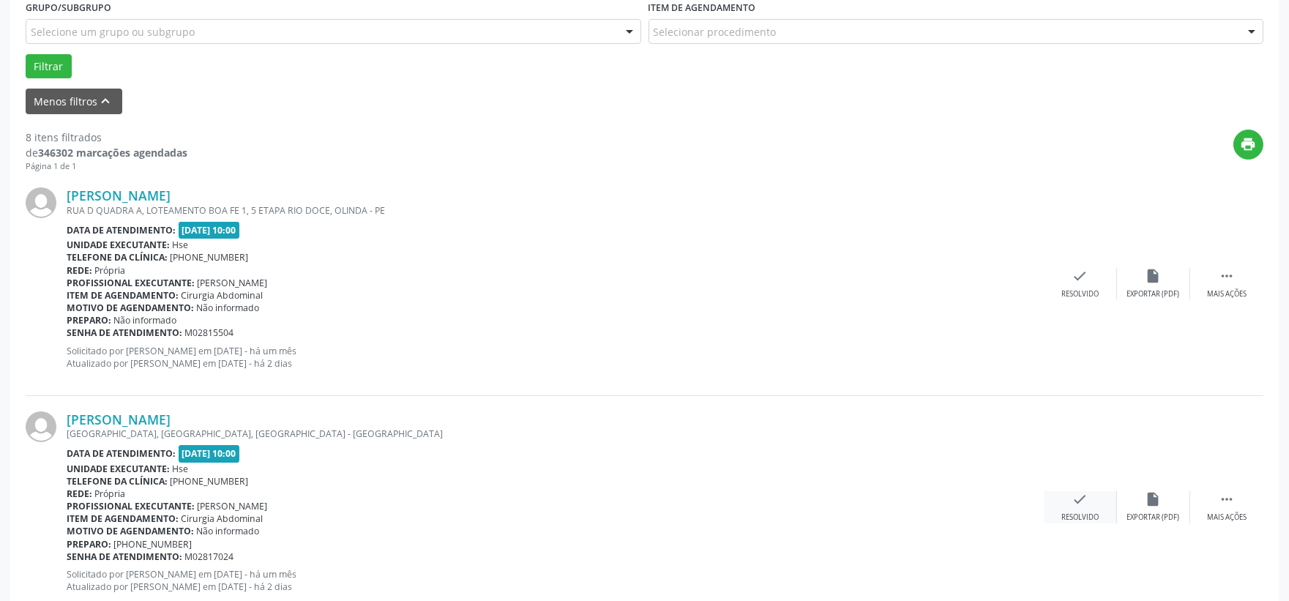
click at [1066, 495] on div "check Resolvido" at bounding box center [1080, 506] width 73 height 31
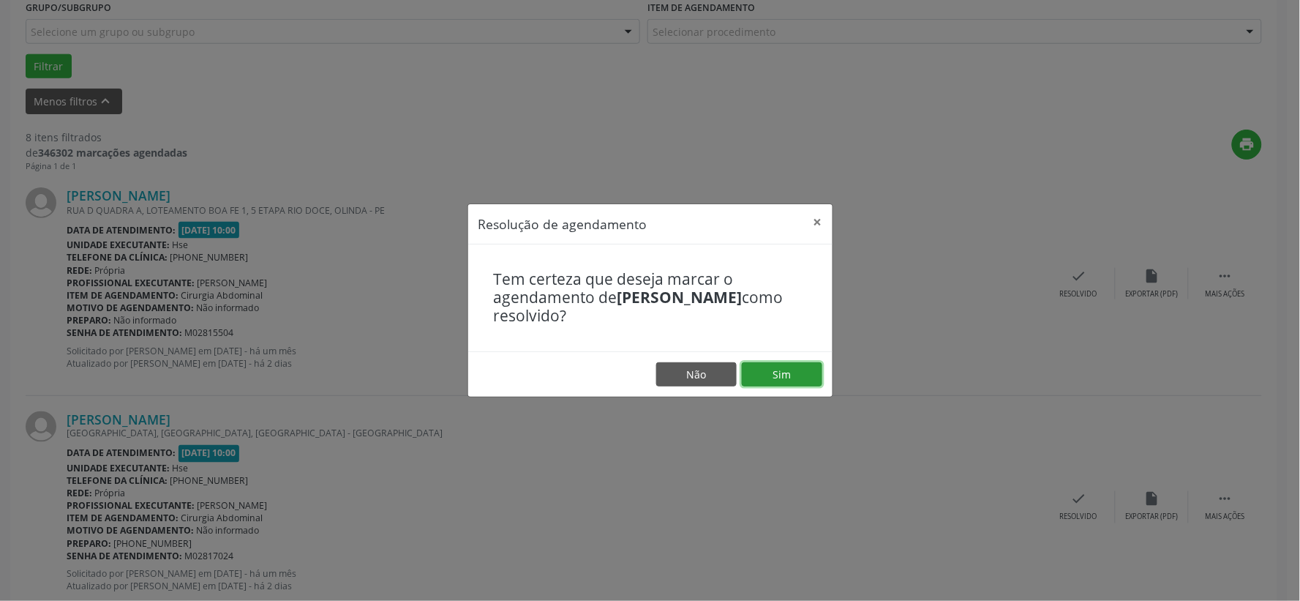
click at [780, 378] on button "Sim" at bounding box center [782, 374] width 80 height 25
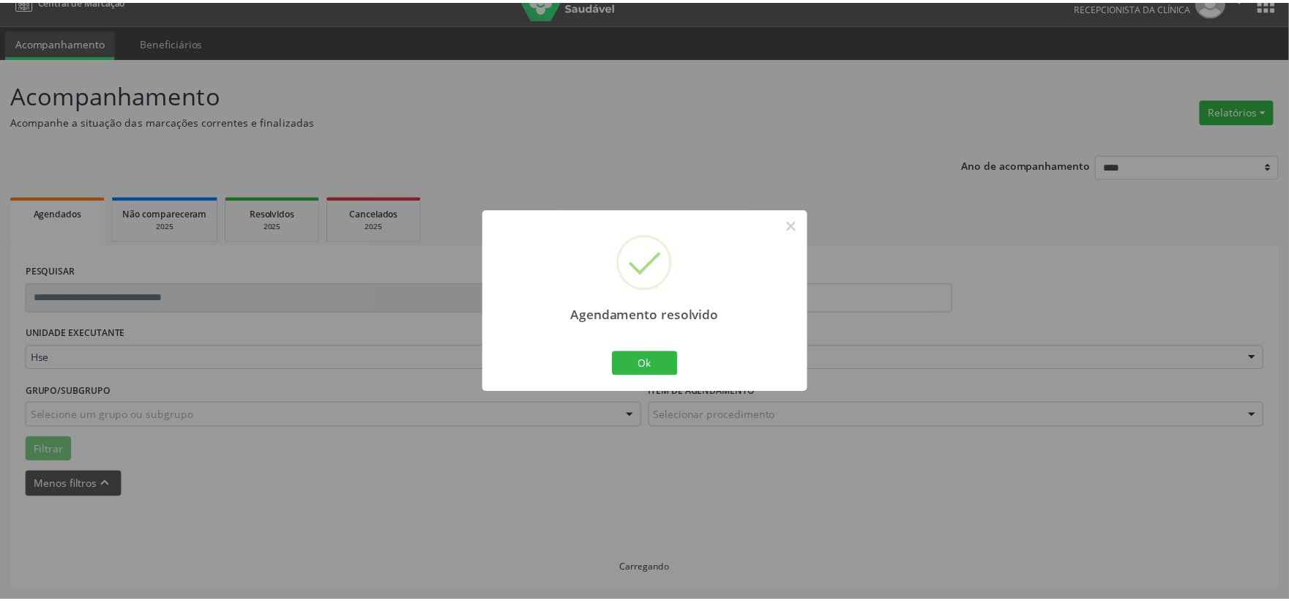
scroll to position [22, 0]
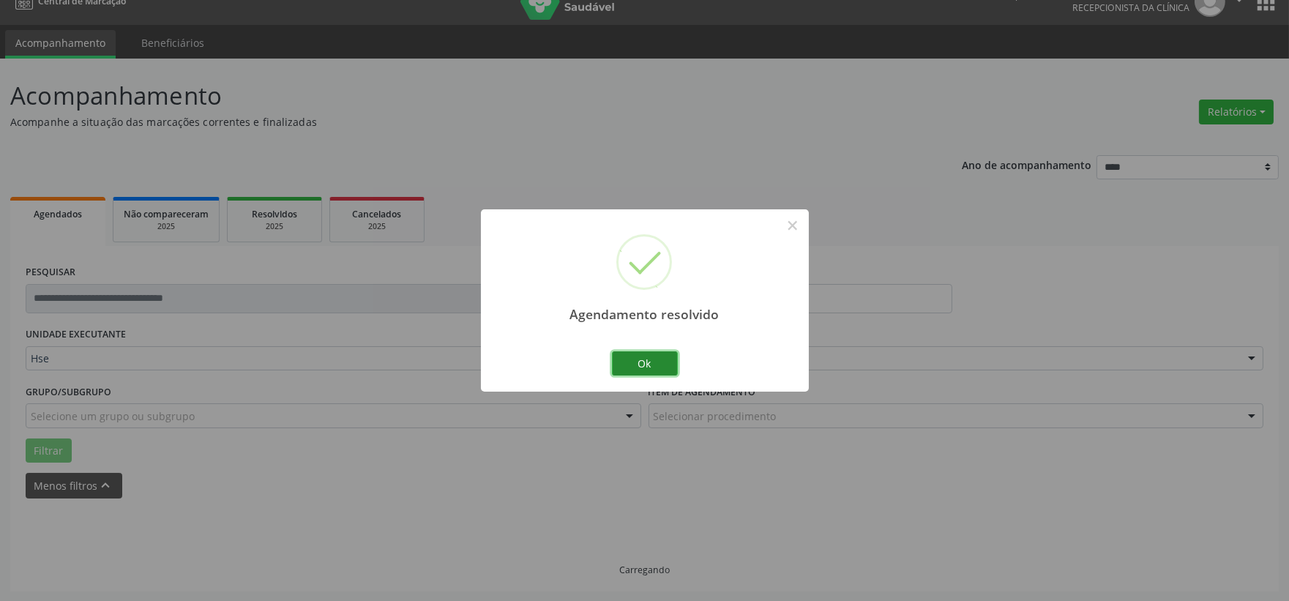
click at [648, 371] on button "Ok" at bounding box center [645, 363] width 66 height 25
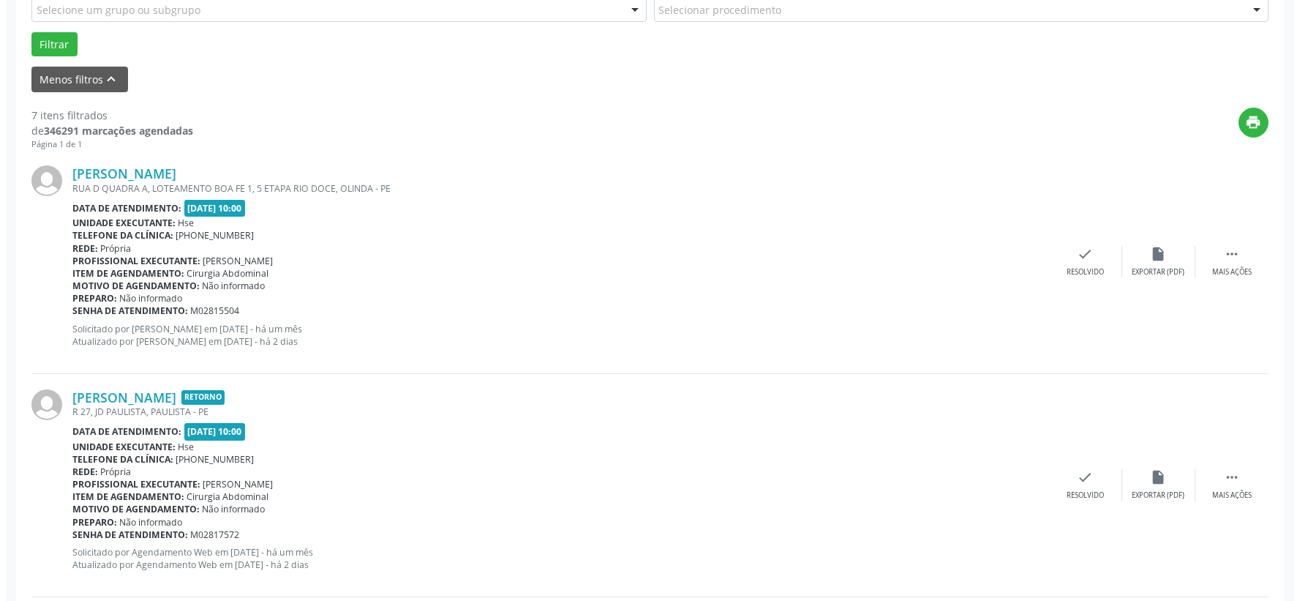
scroll to position [509, 0]
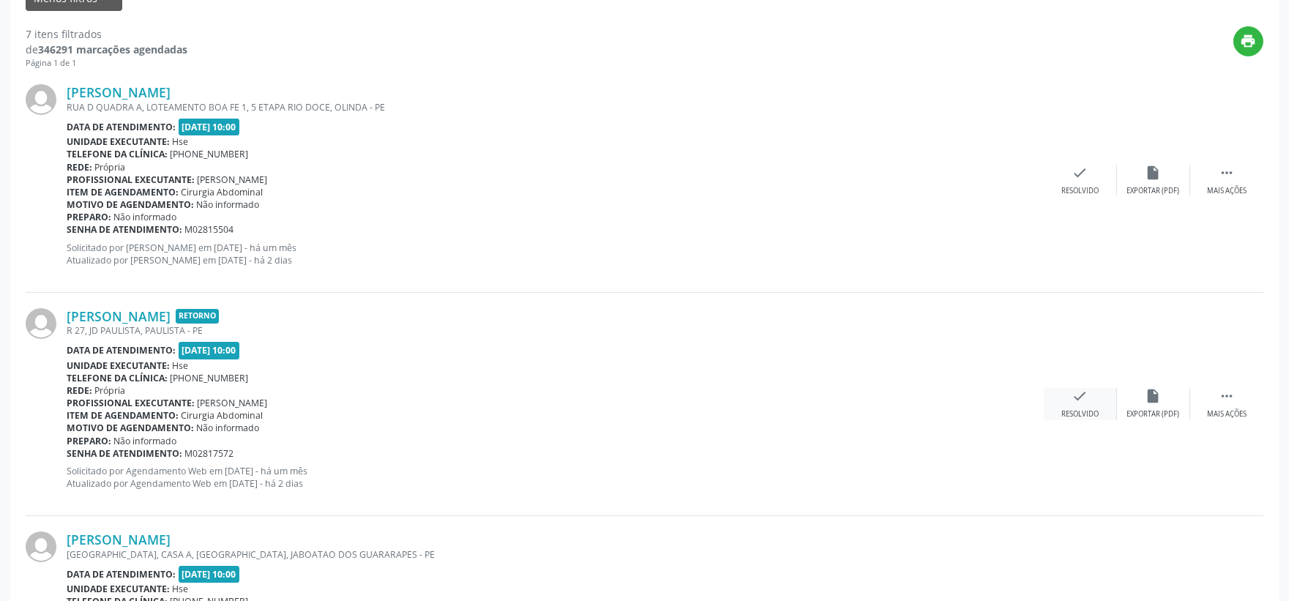
click at [1080, 404] on div "check Resolvido" at bounding box center [1080, 403] width 73 height 31
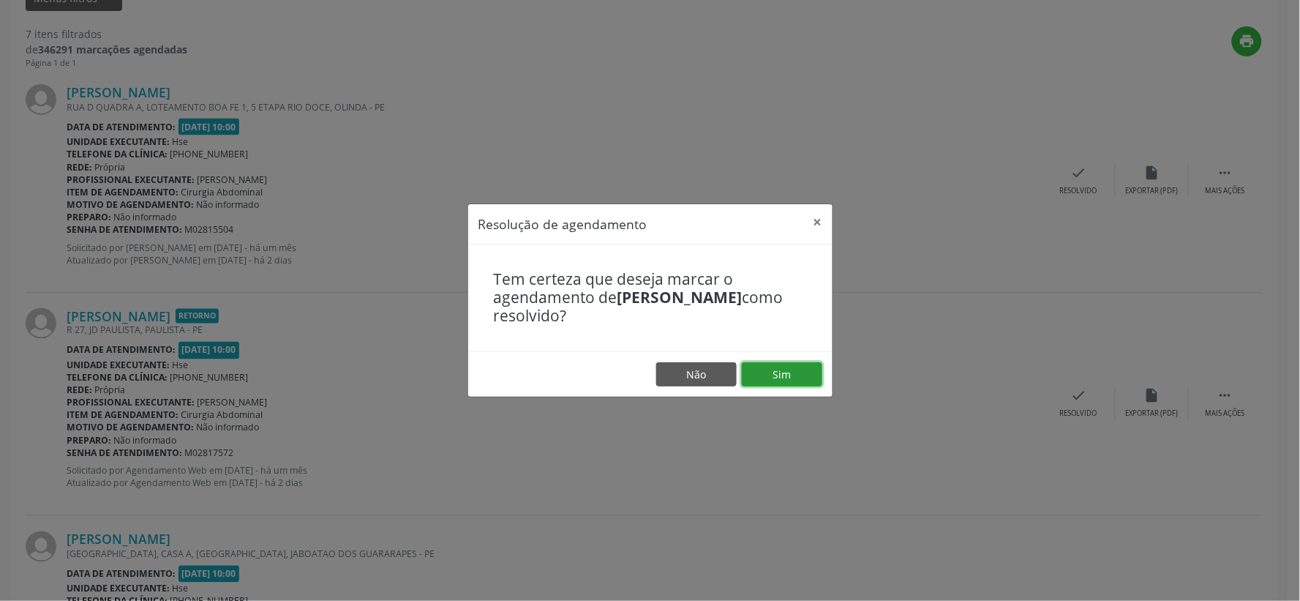
click at [776, 367] on button "Sim" at bounding box center [782, 374] width 80 height 25
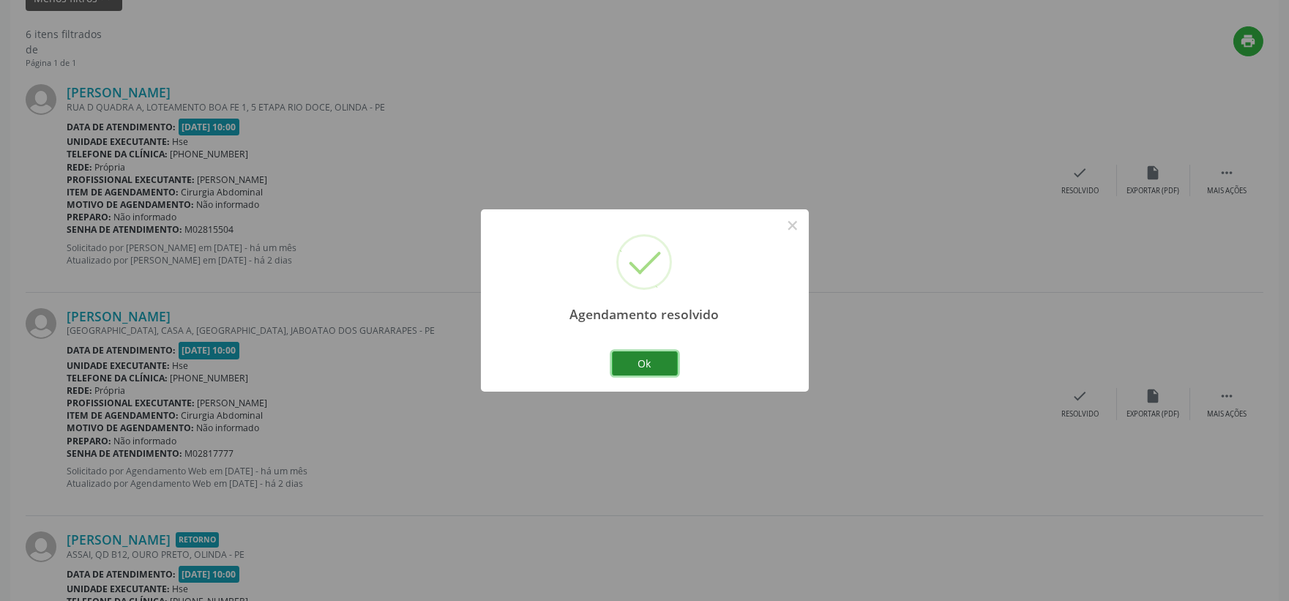
click at [639, 367] on button "Ok" at bounding box center [645, 363] width 66 height 25
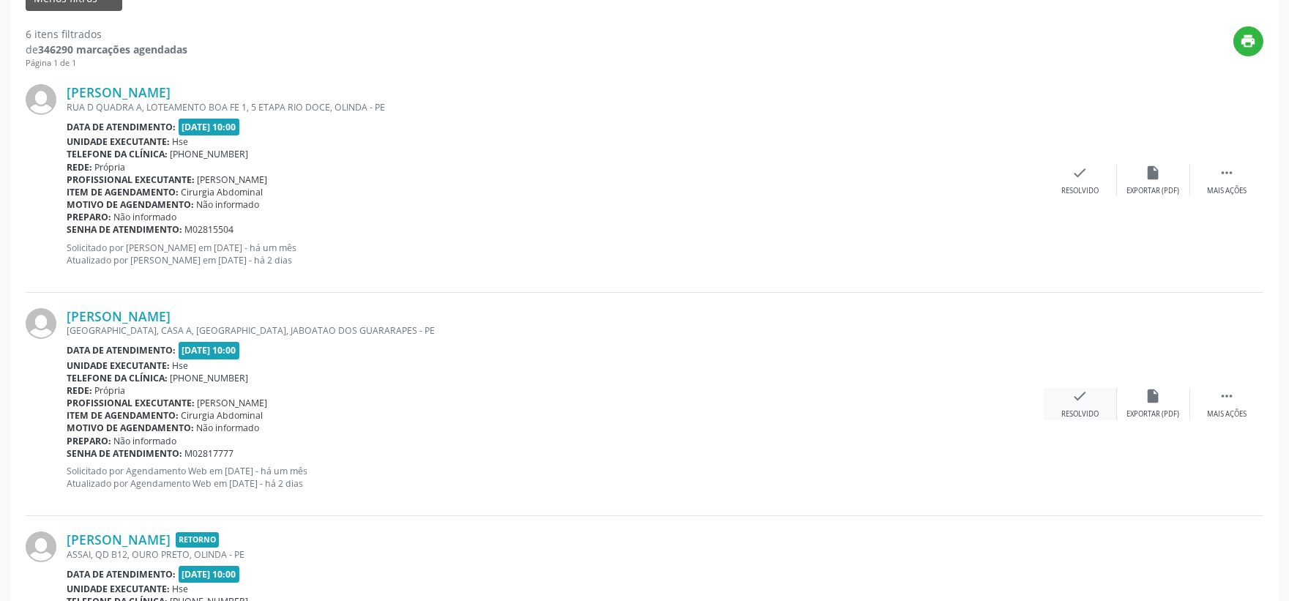
click at [1073, 409] on div "Resolvido" at bounding box center [1079, 414] width 37 height 10
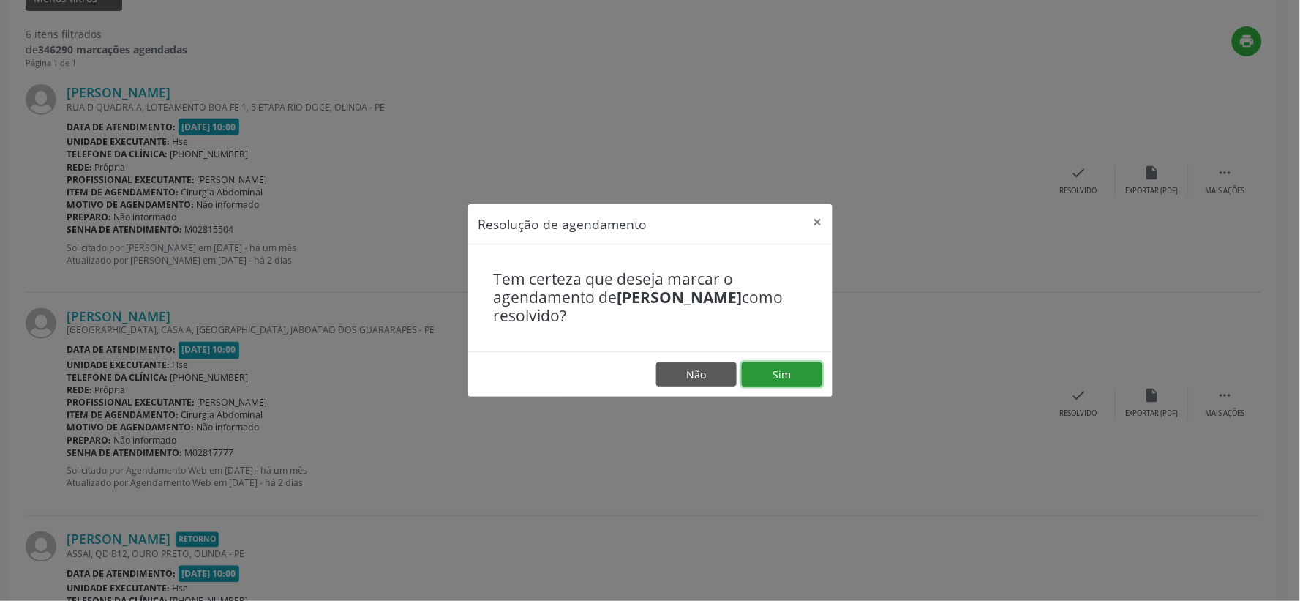
click at [806, 378] on button "Sim" at bounding box center [782, 374] width 80 height 25
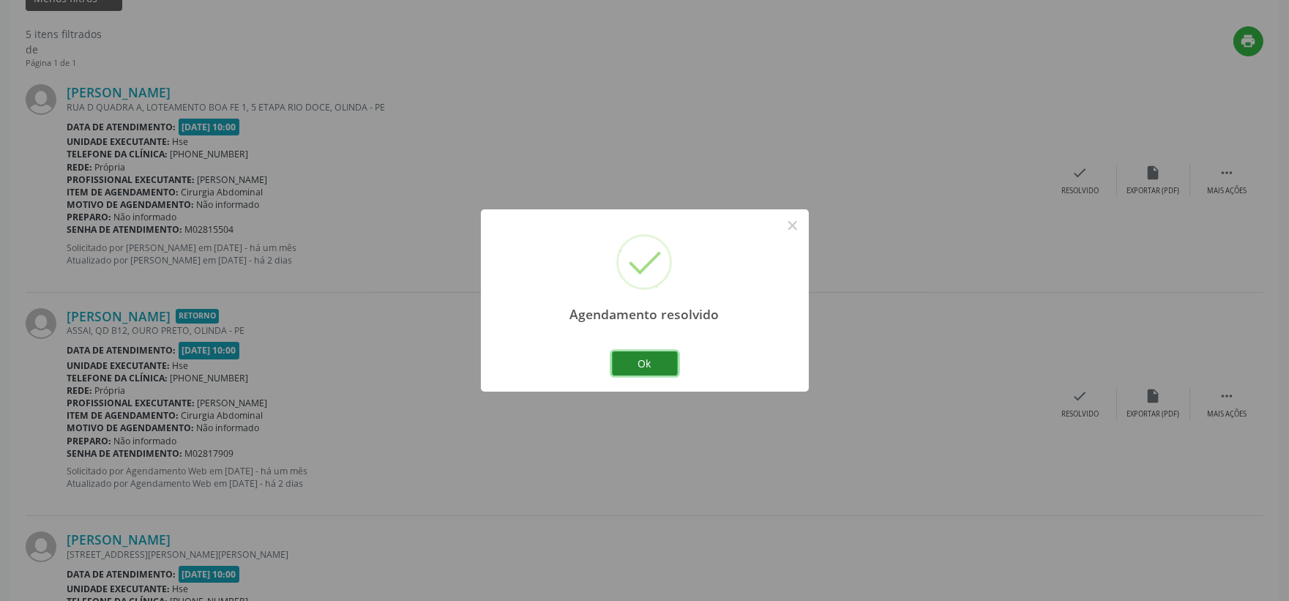
click at [661, 363] on button "Ok" at bounding box center [645, 363] width 66 height 25
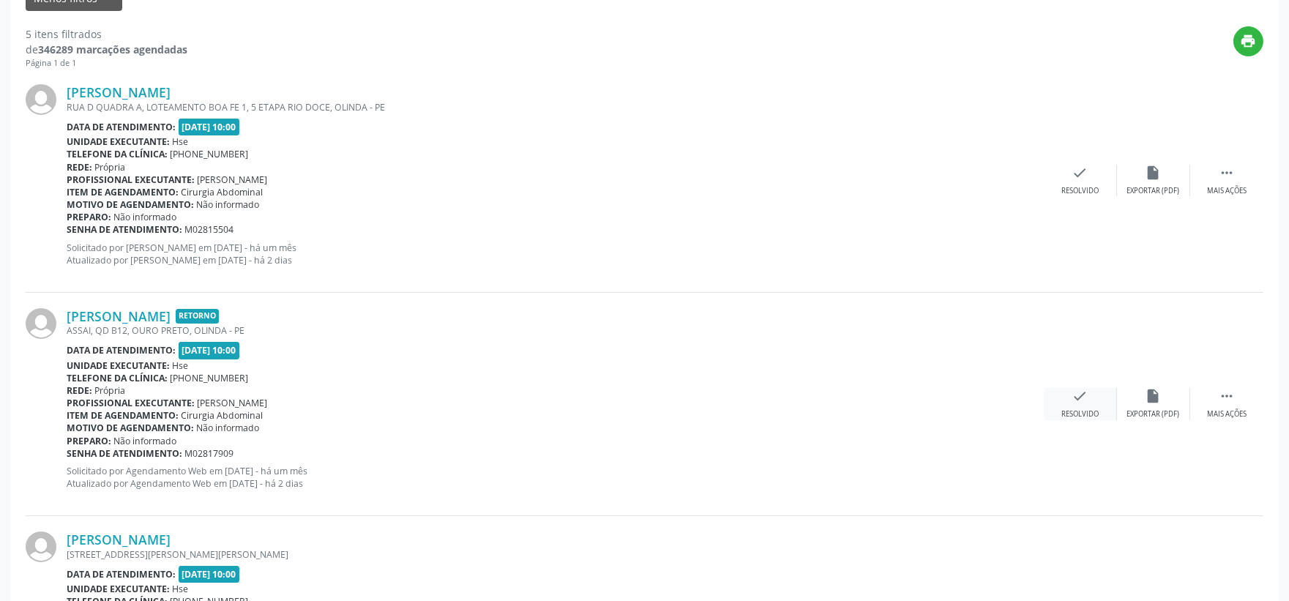
click at [1066, 409] on div "Resolvido" at bounding box center [1079, 414] width 37 height 10
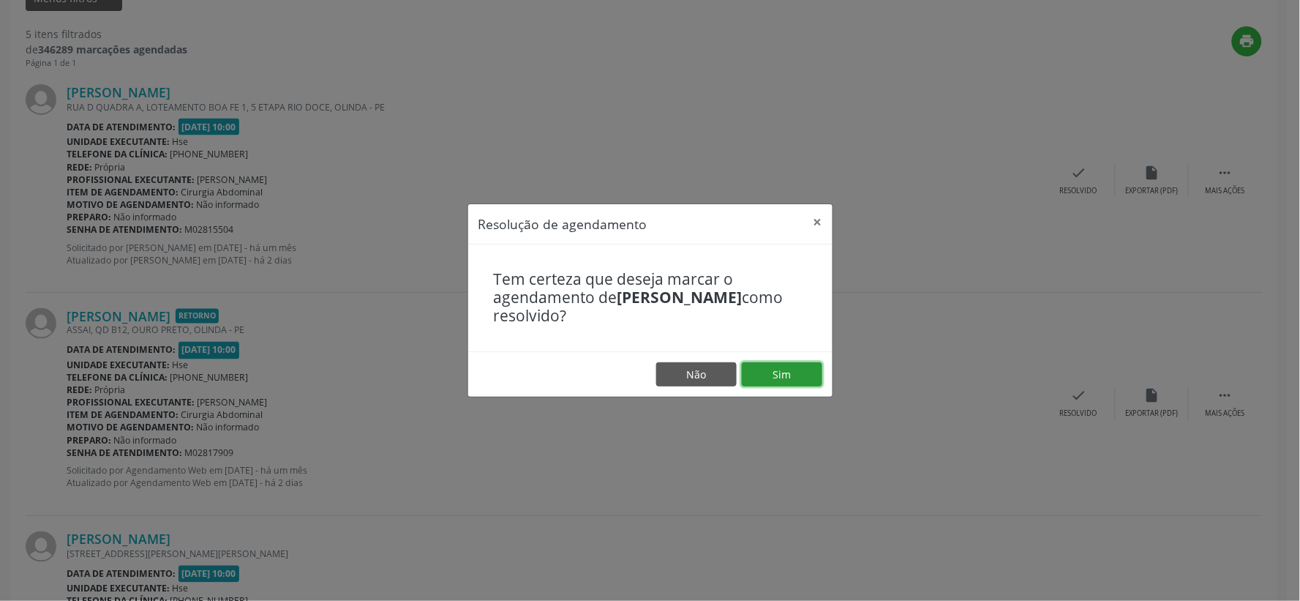
click at [814, 378] on button "Sim" at bounding box center [782, 374] width 80 height 25
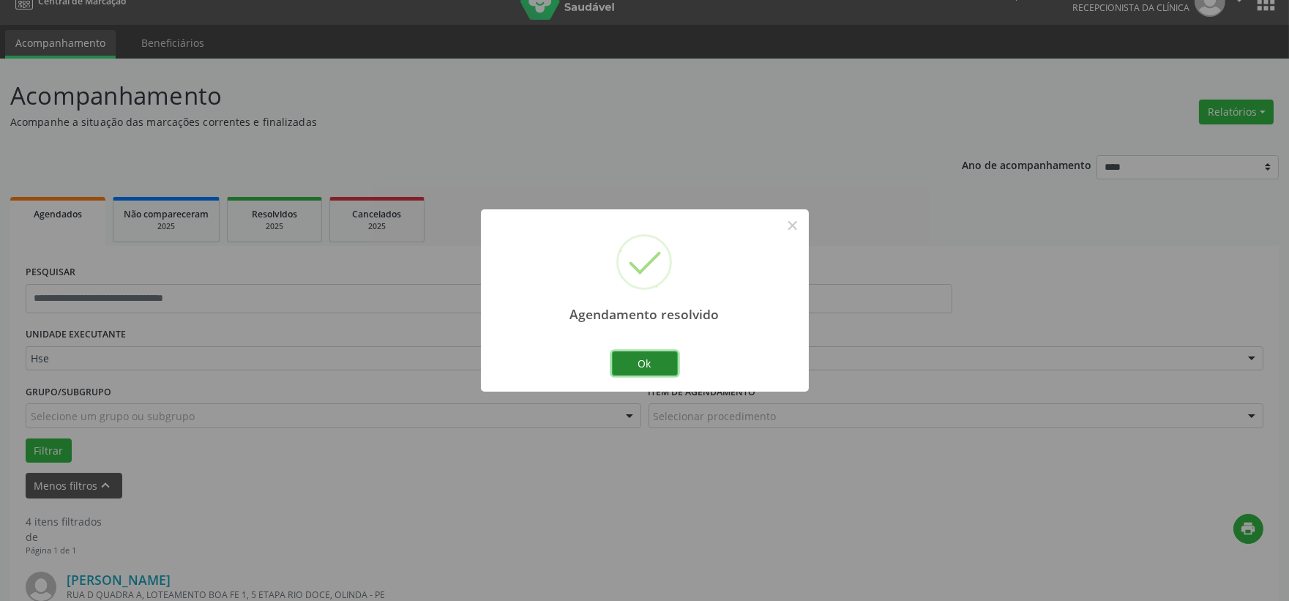
click at [632, 356] on button "Ok" at bounding box center [645, 363] width 66 height 25
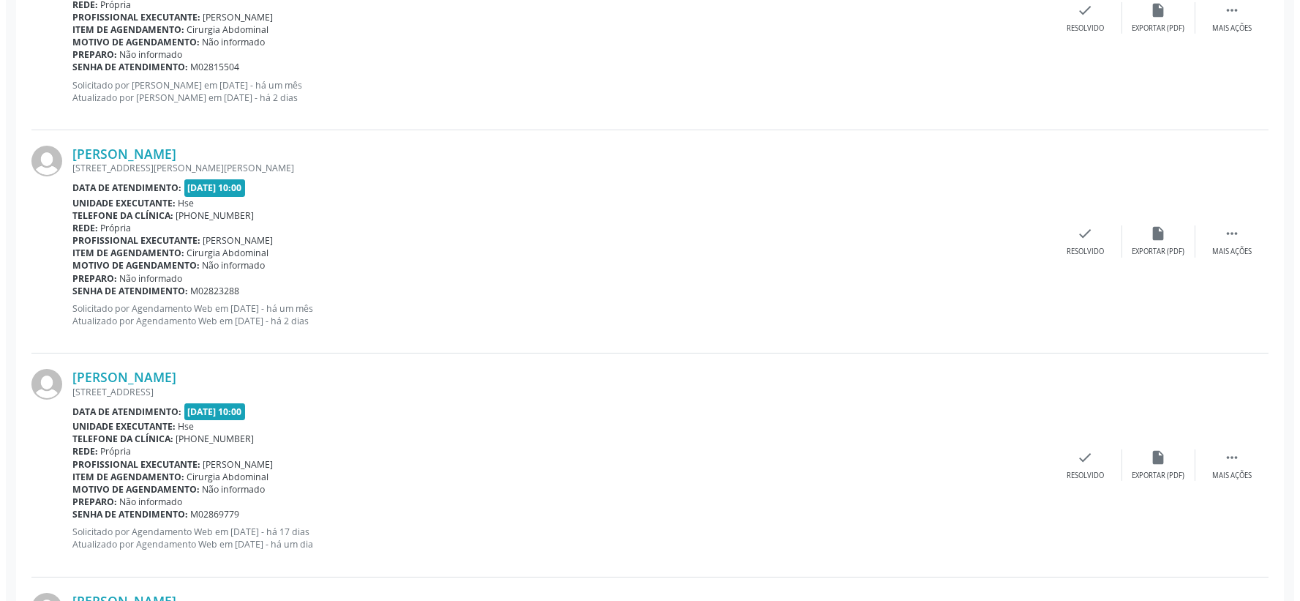
scroll to position [754, 0]
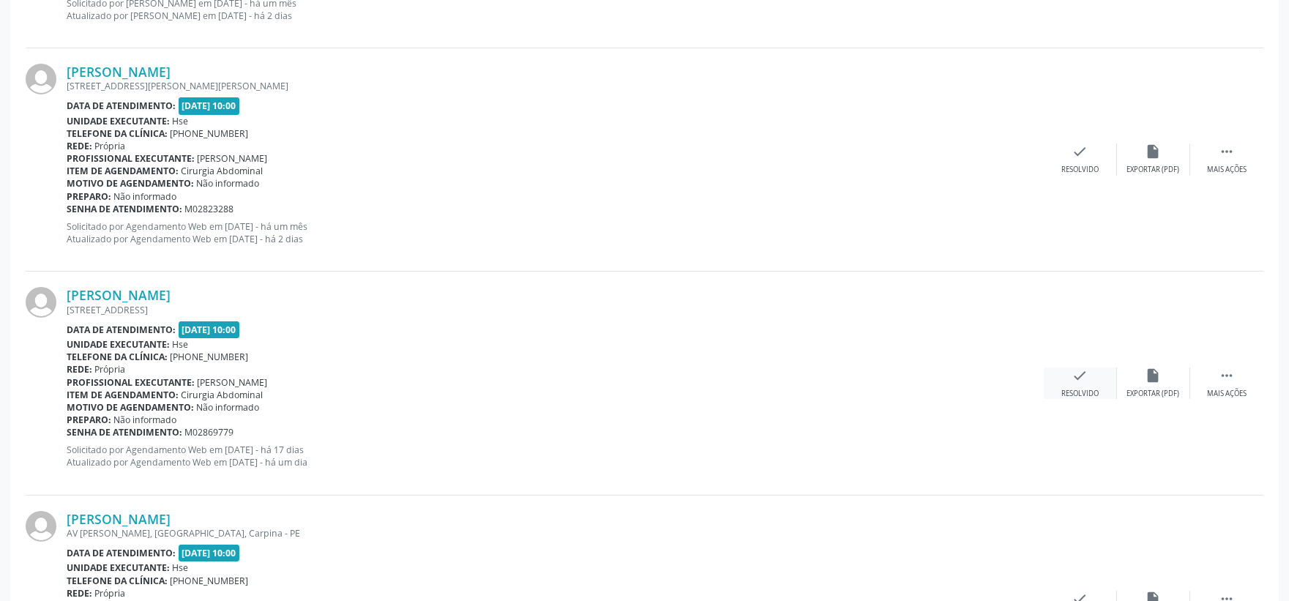
click at [1073, 370] on icon "check" at bounding box center [1080, 375] width 16 height 16
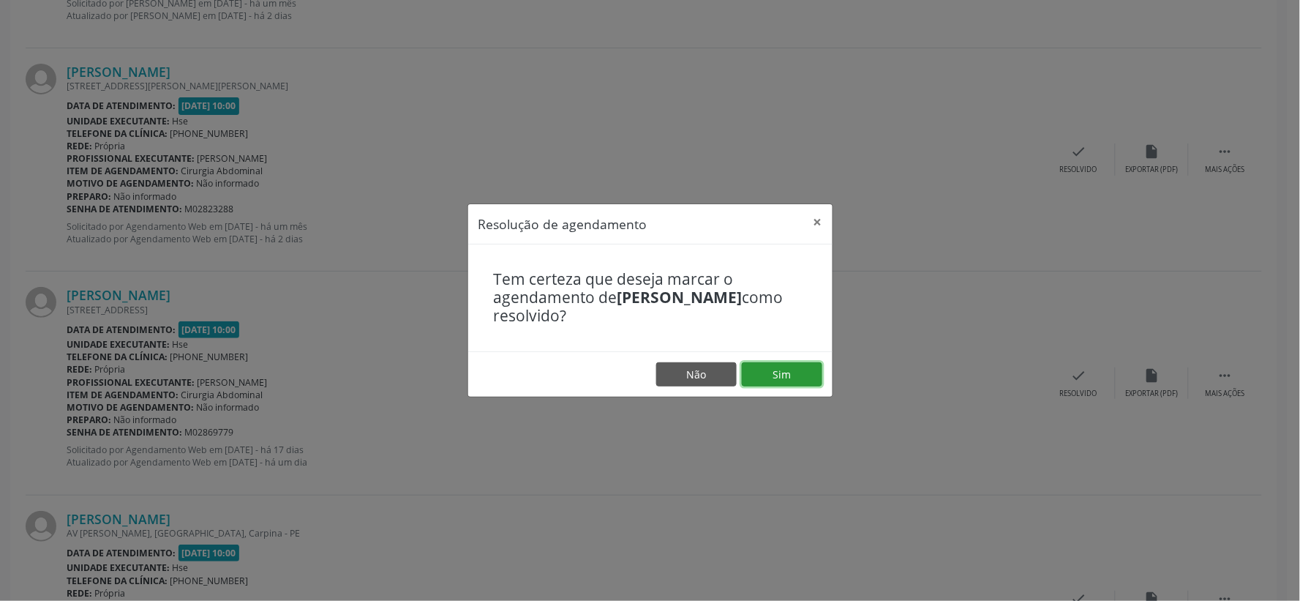
click at [788, 371] on button "Sim" at bounding box center [782, 374] width 80 height 25
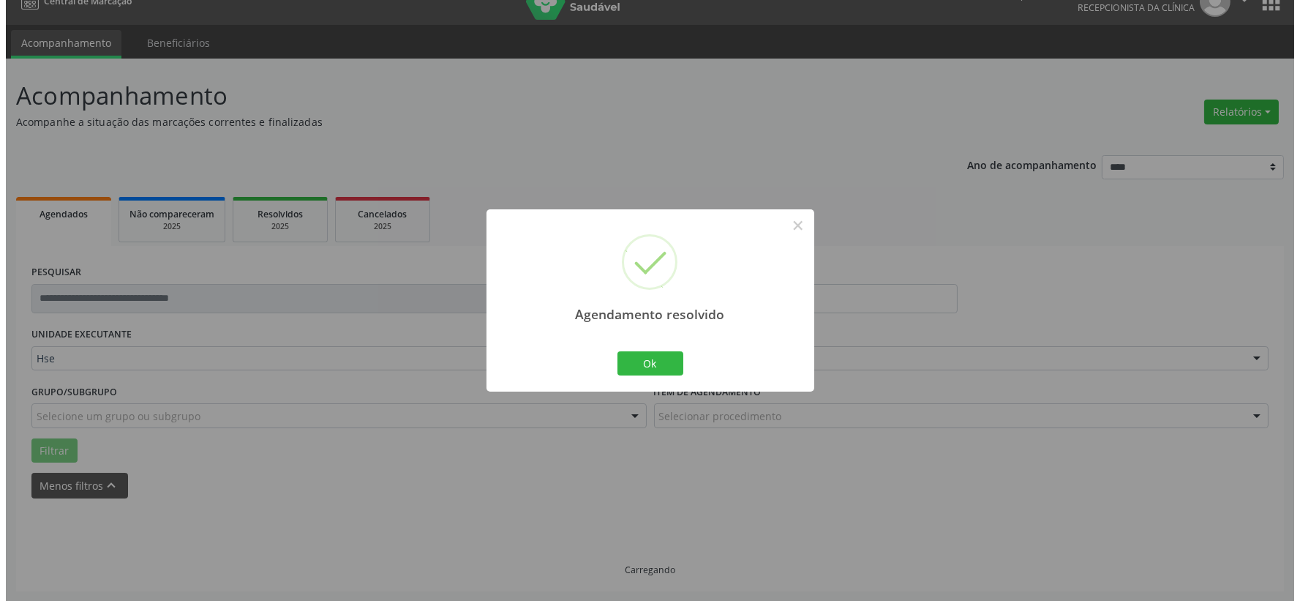
scroll to position [672, 0]
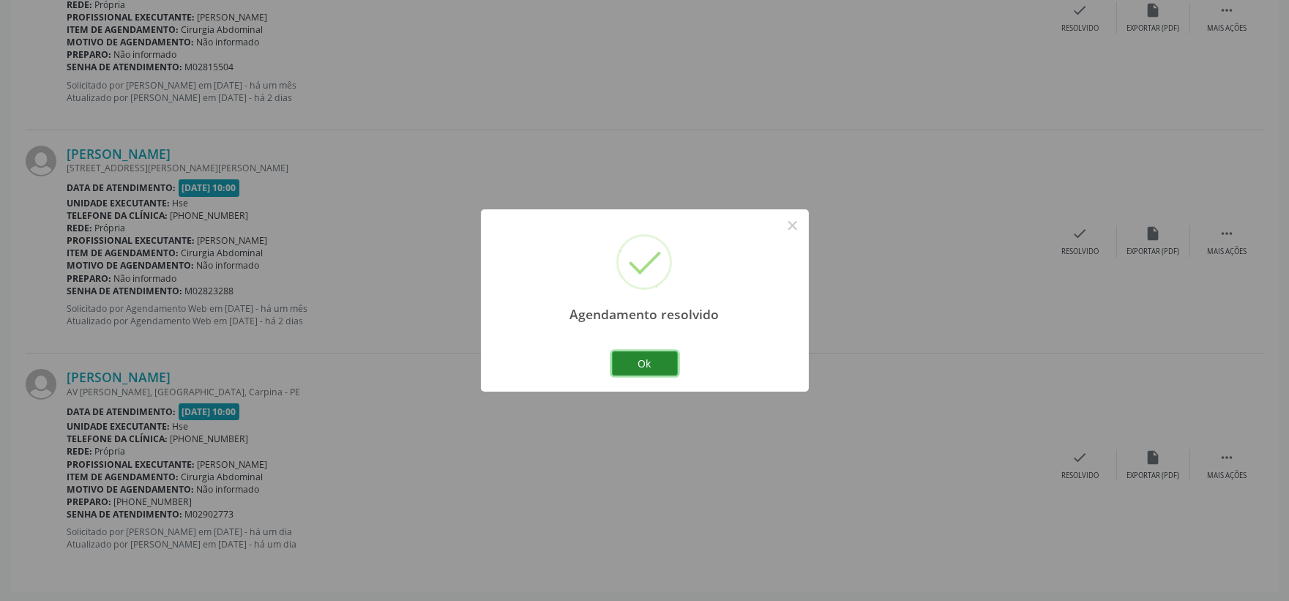
click at [664, 356] on button "Ok" at bounding box center [645, 363] width 66 height 25
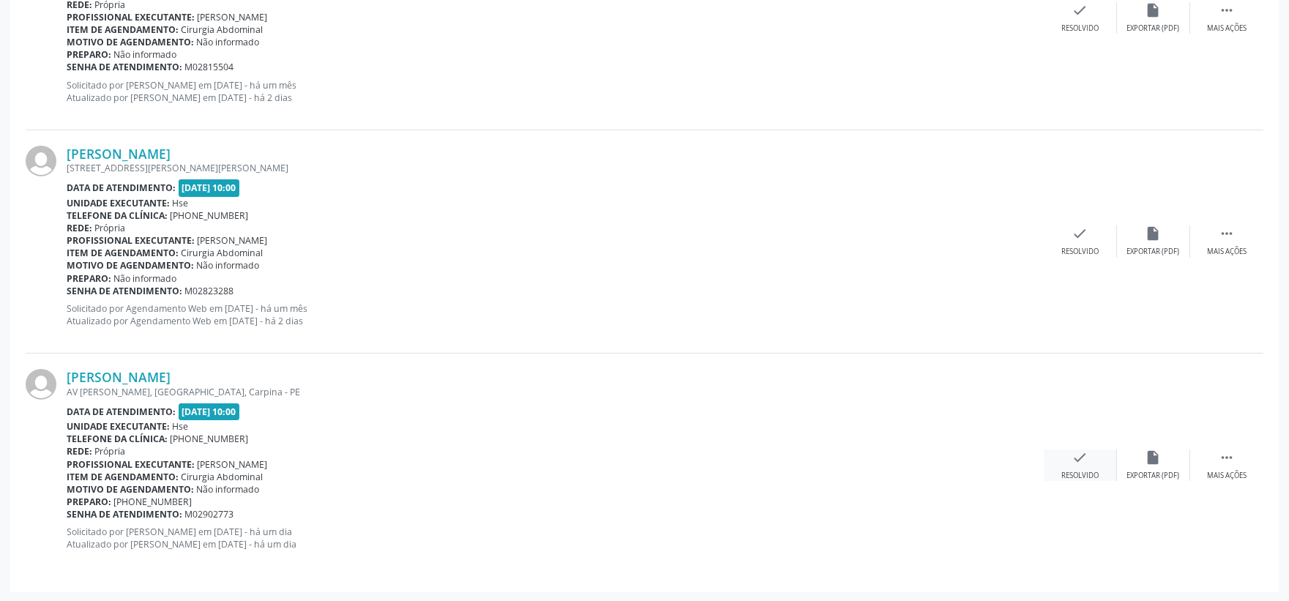
click at [1049, 468] on div "check Resolvido" at bounding box center [1080, 464] width 73 height 31
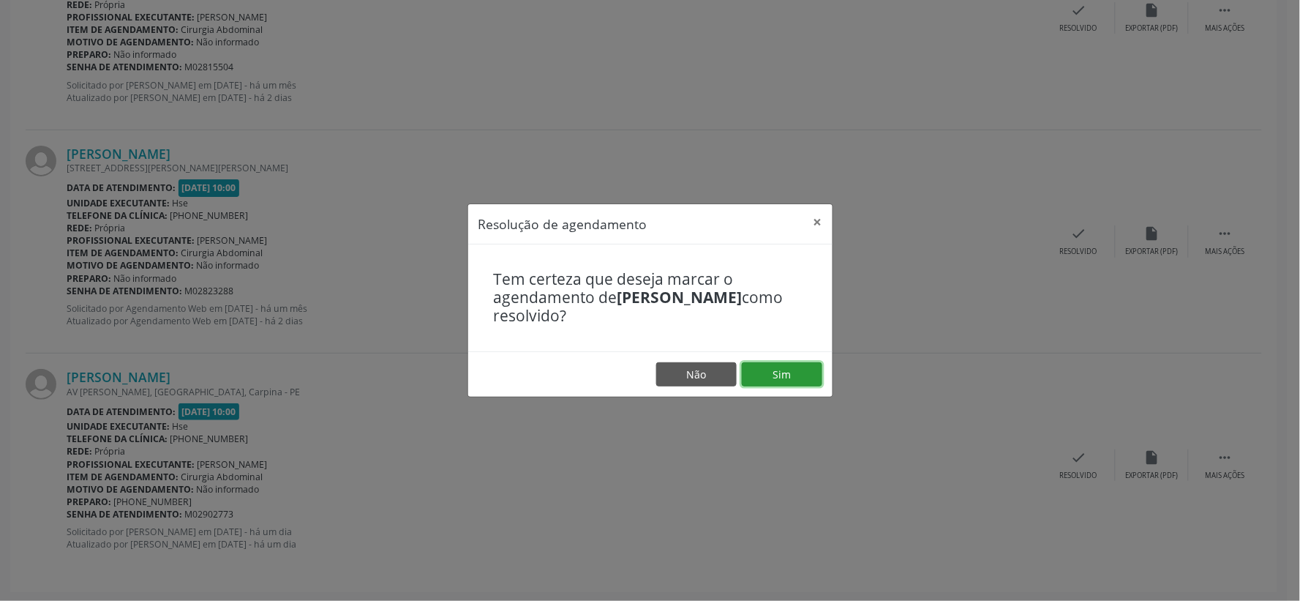
click at [784, 381] on button "Sim" at bounding box center [782, 374] width 80 height 25
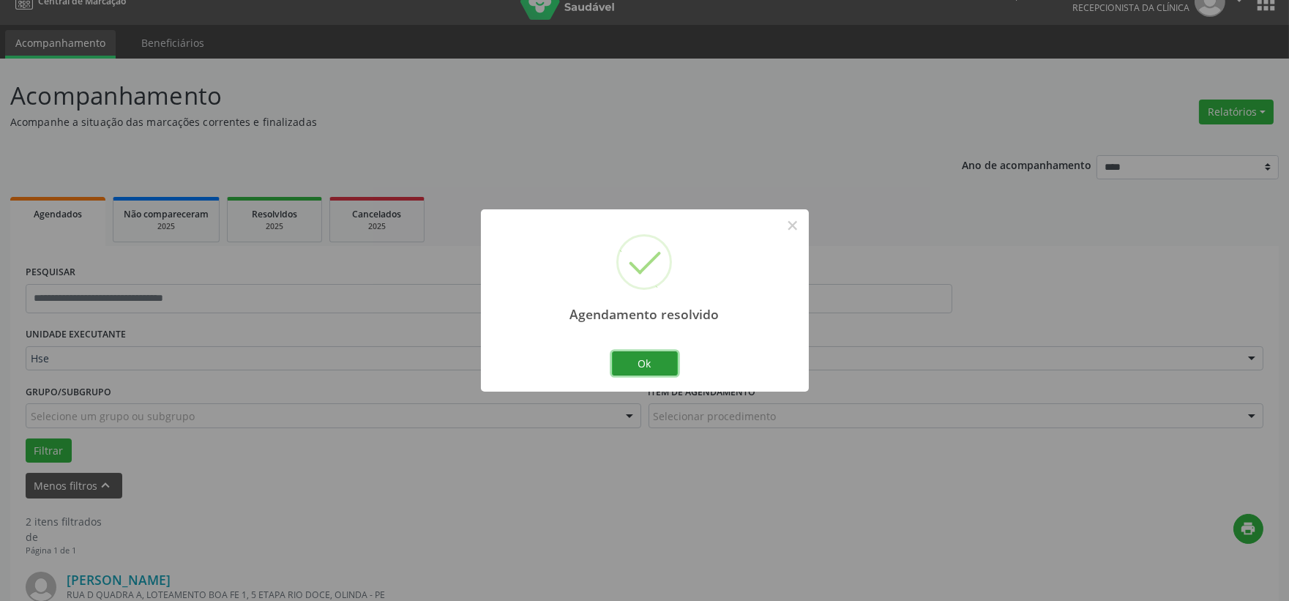
scroll to position [449, 0]
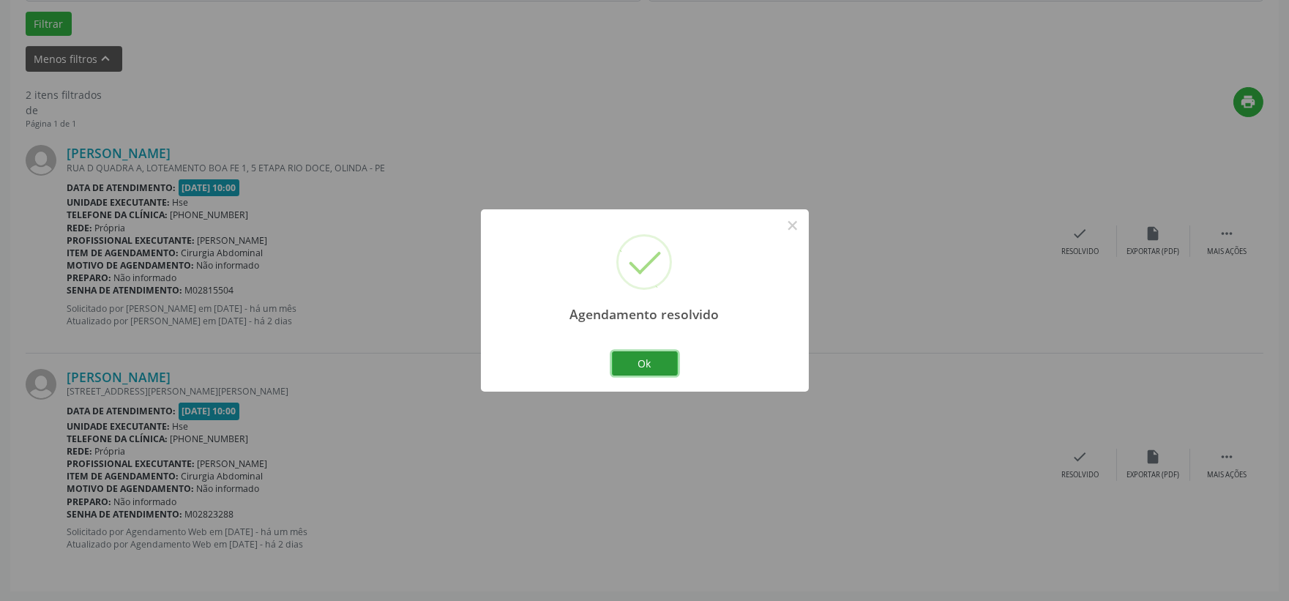
click at [669, 366] on button "Ok" at bounding box center [645, 363] width 66 height 25
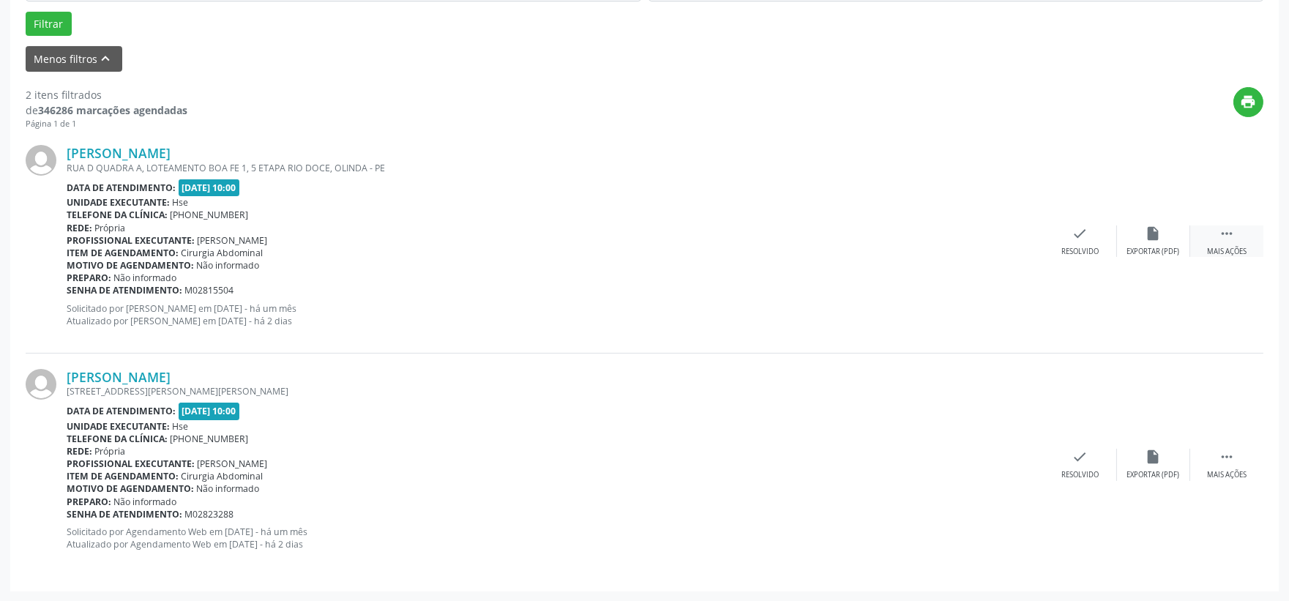
click at [1229, 235] on icon "" at bounding box center [1226, 233] width 16 height 16
click at [1157, 239] on icon "alarm_off" at bounding box center [1153, 233] width 16 height 16
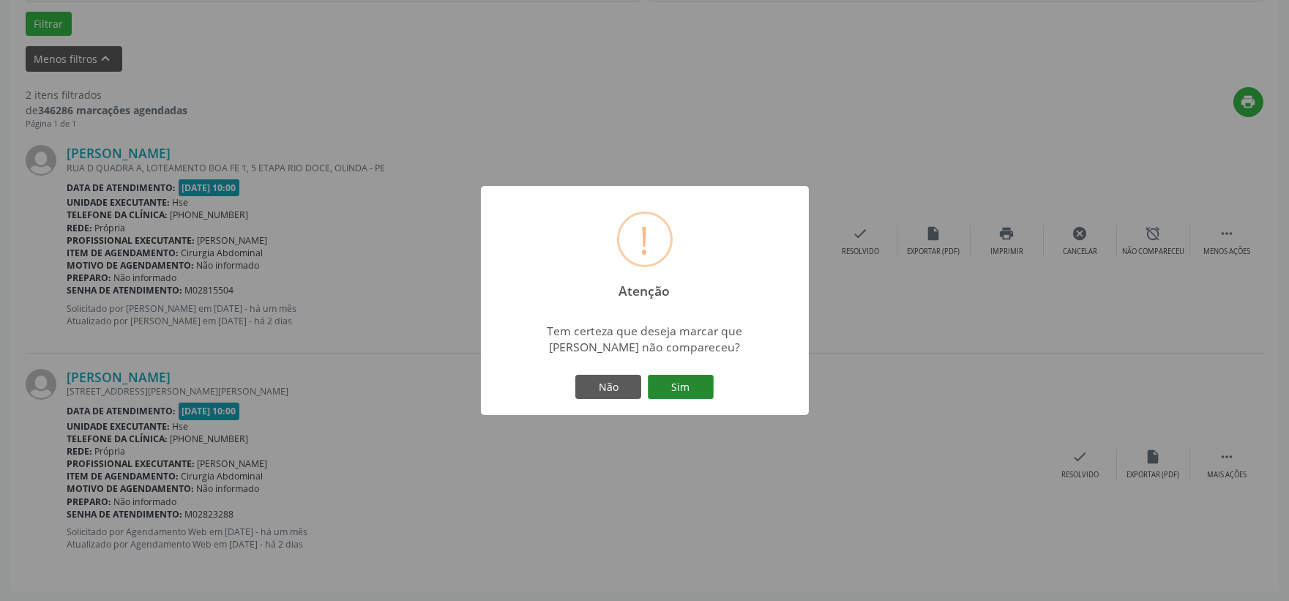
click at [701, 376] on button "Sim" at bounding box center [681, 387] width 66 height 25
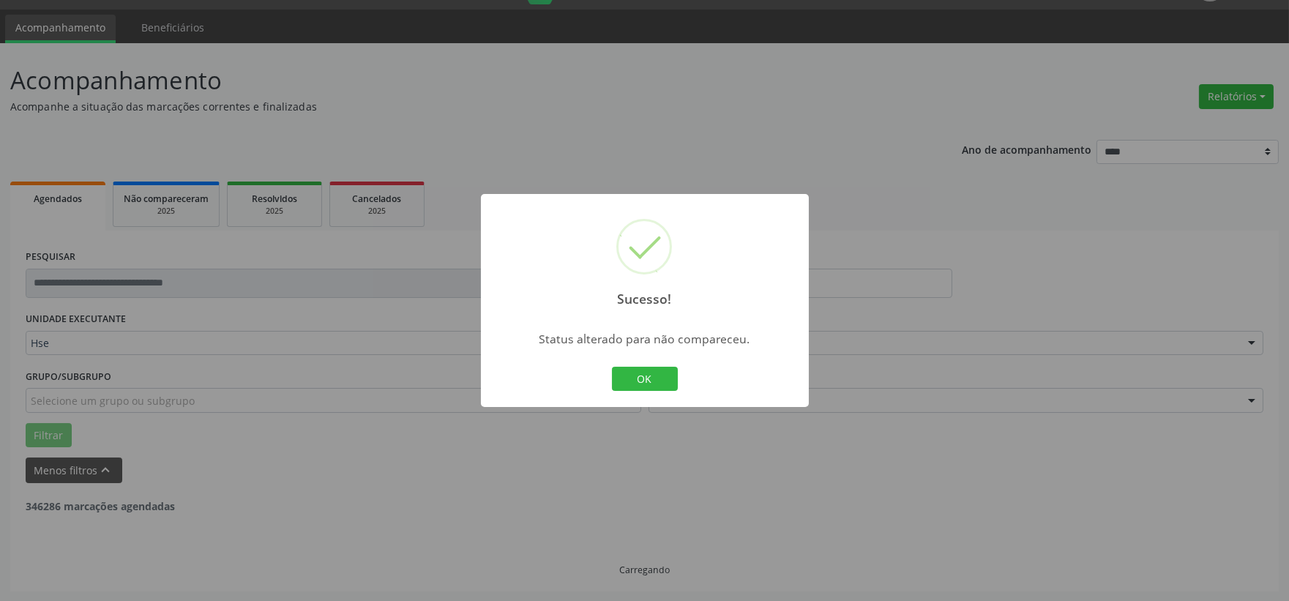
scroll to position [225, 0]
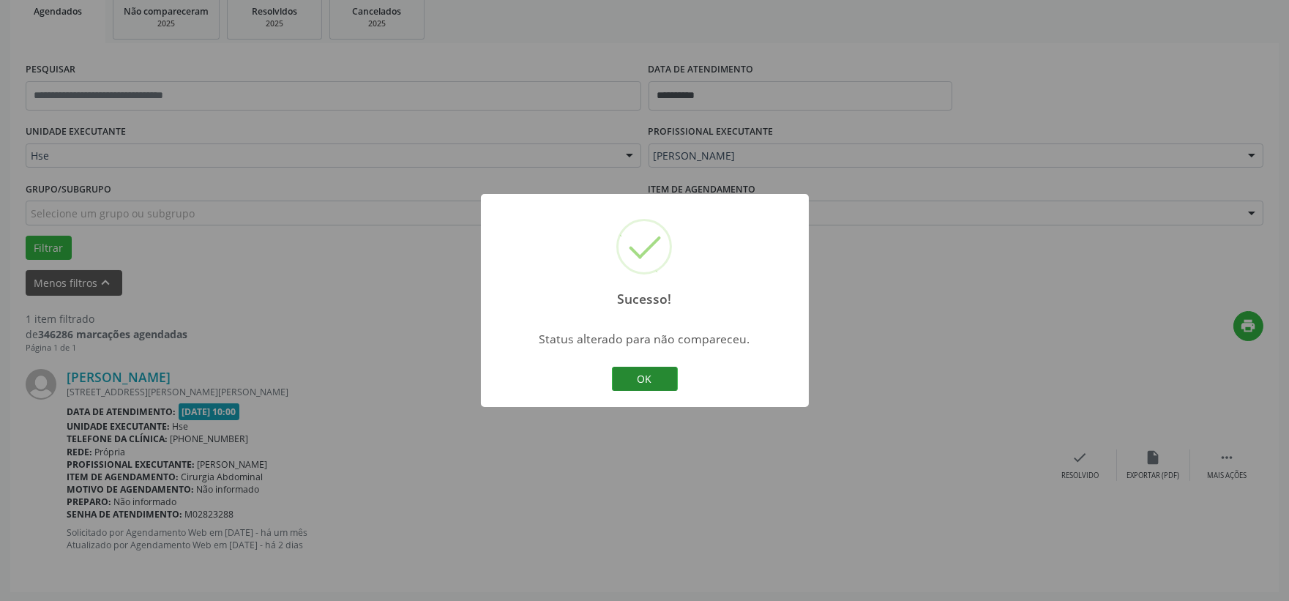
click at [635, 377] on button "OK" at bounding box center [645, 379] width 66 height 25
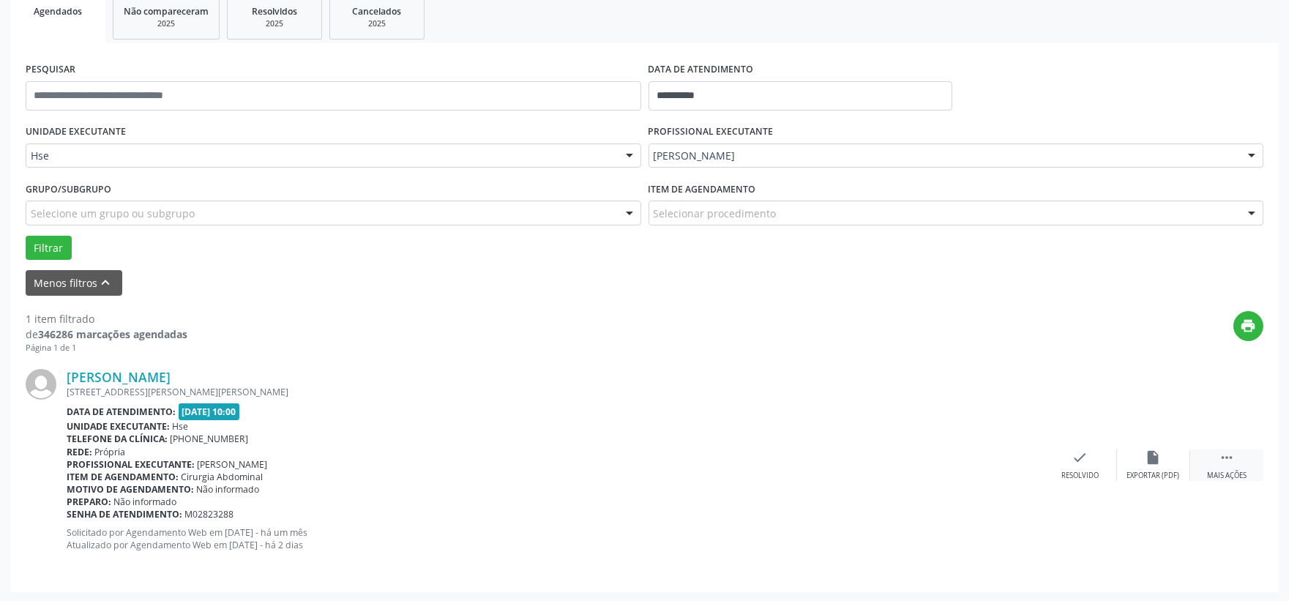
click at [1229, 471] on div "Mais ações" at bounding box center [1227, 476] width 40 height 10
click at [1161, 465] on div "alarm_off Não compareceu" at bounding box center [1153, 464] width 73 height 31
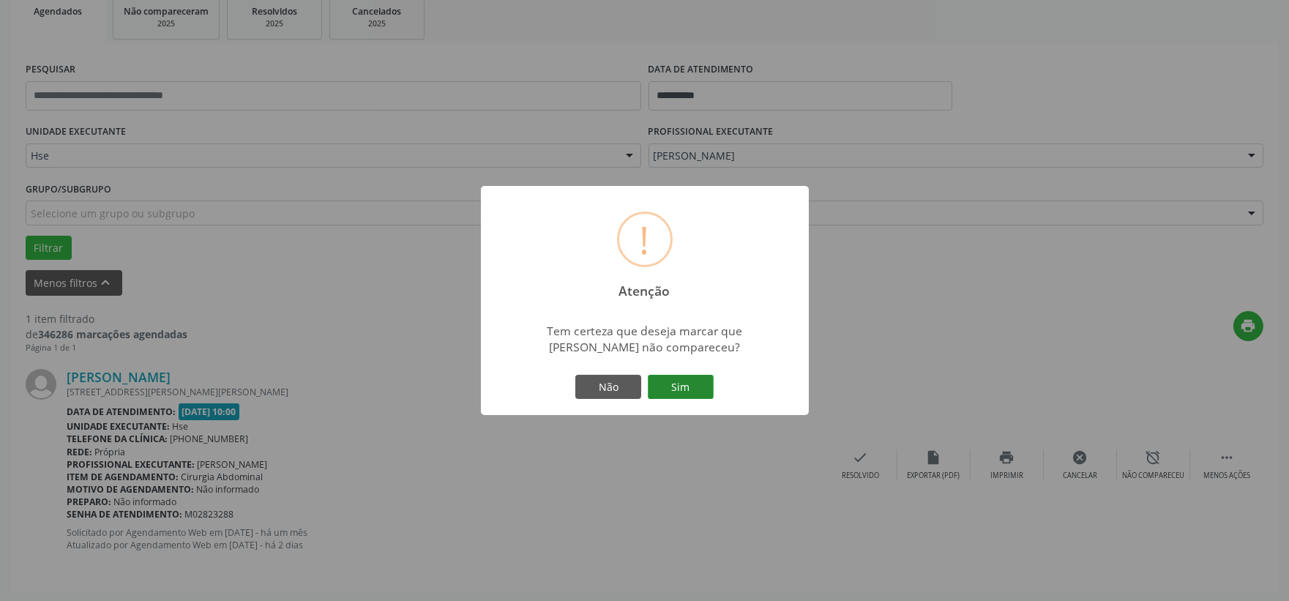
click at [682, 391] on button "Sim" at bounding box center [681, 387] width 66 height 25
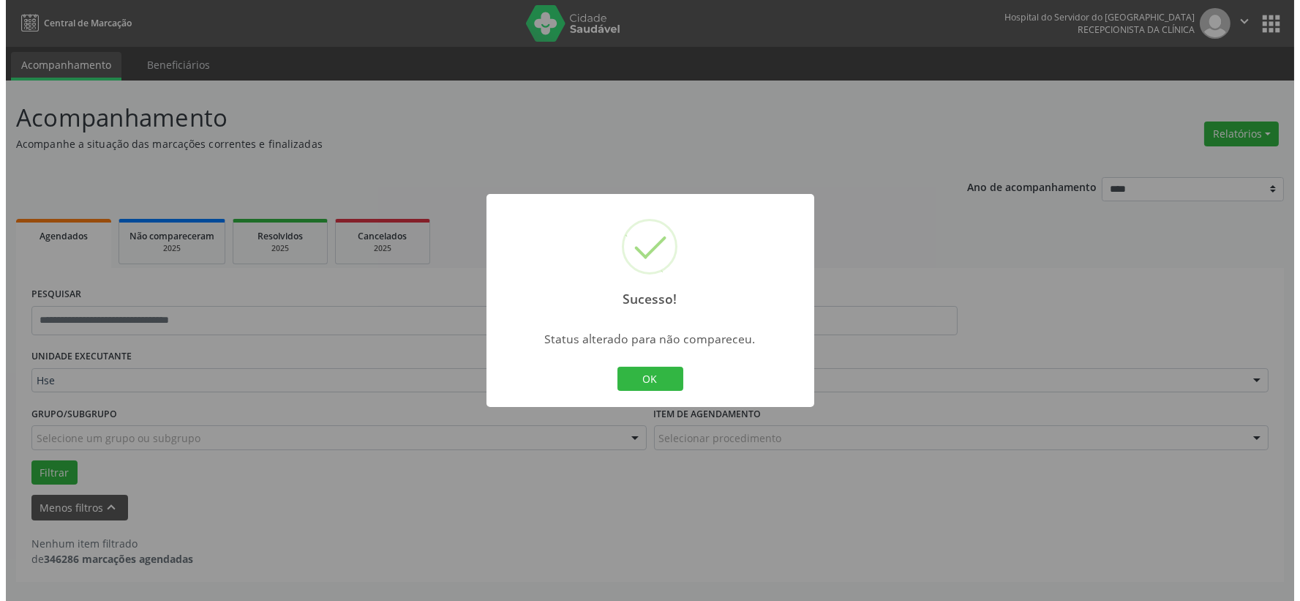
scroll to position [0, 0]
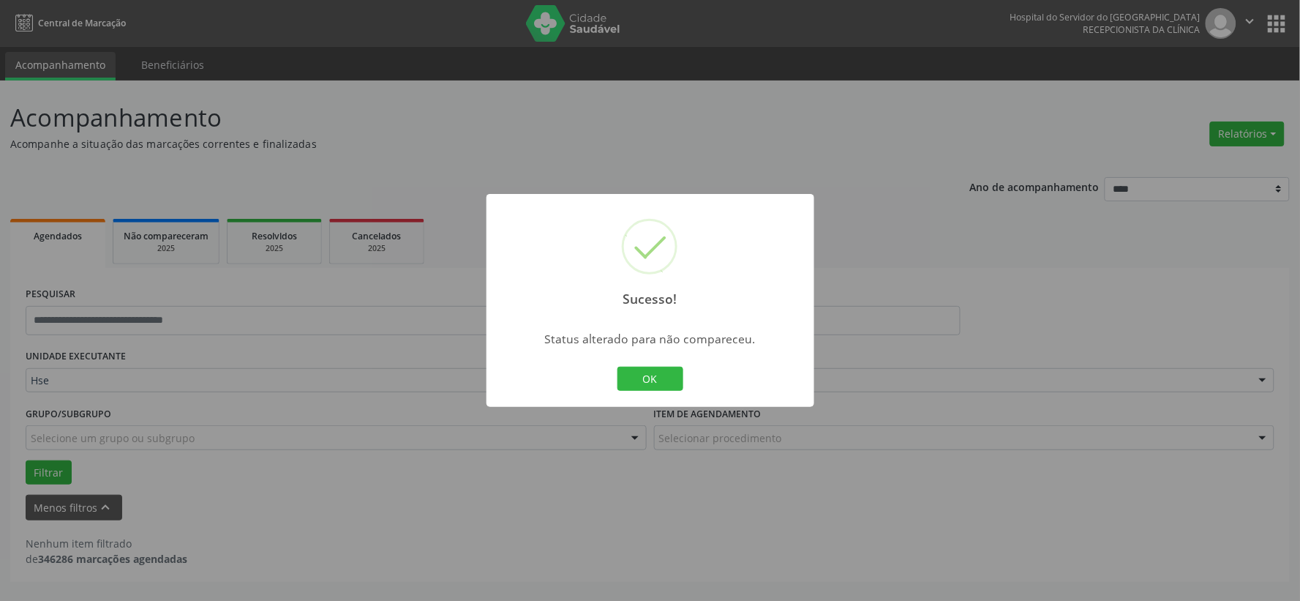
click at [653, 383] on button "OK" at bounding box center [651, 379] width 66 height 25
